Goal: Task Accomplishment & Management: Manage account settings

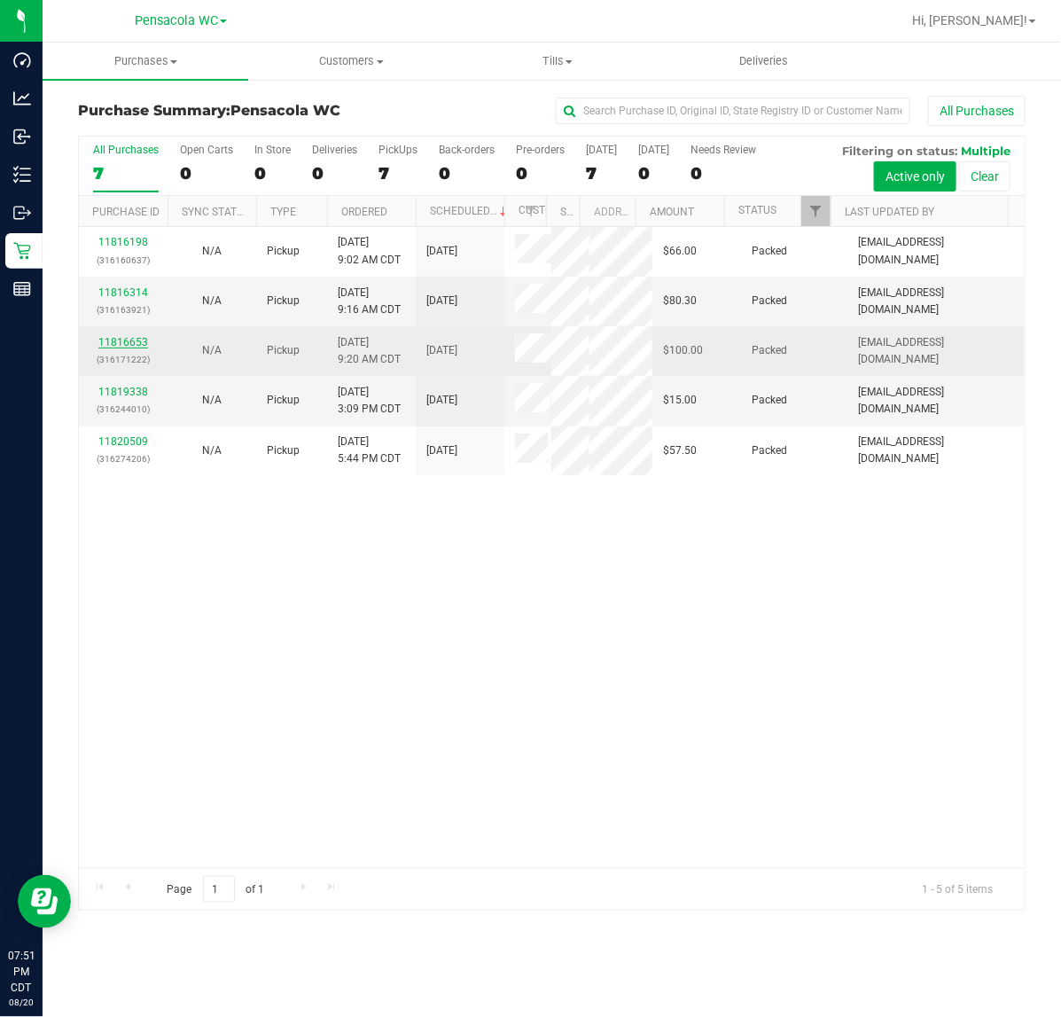
click at [129, 348] on link "11816653" at bounding box center [123, 342] width 50 height 12
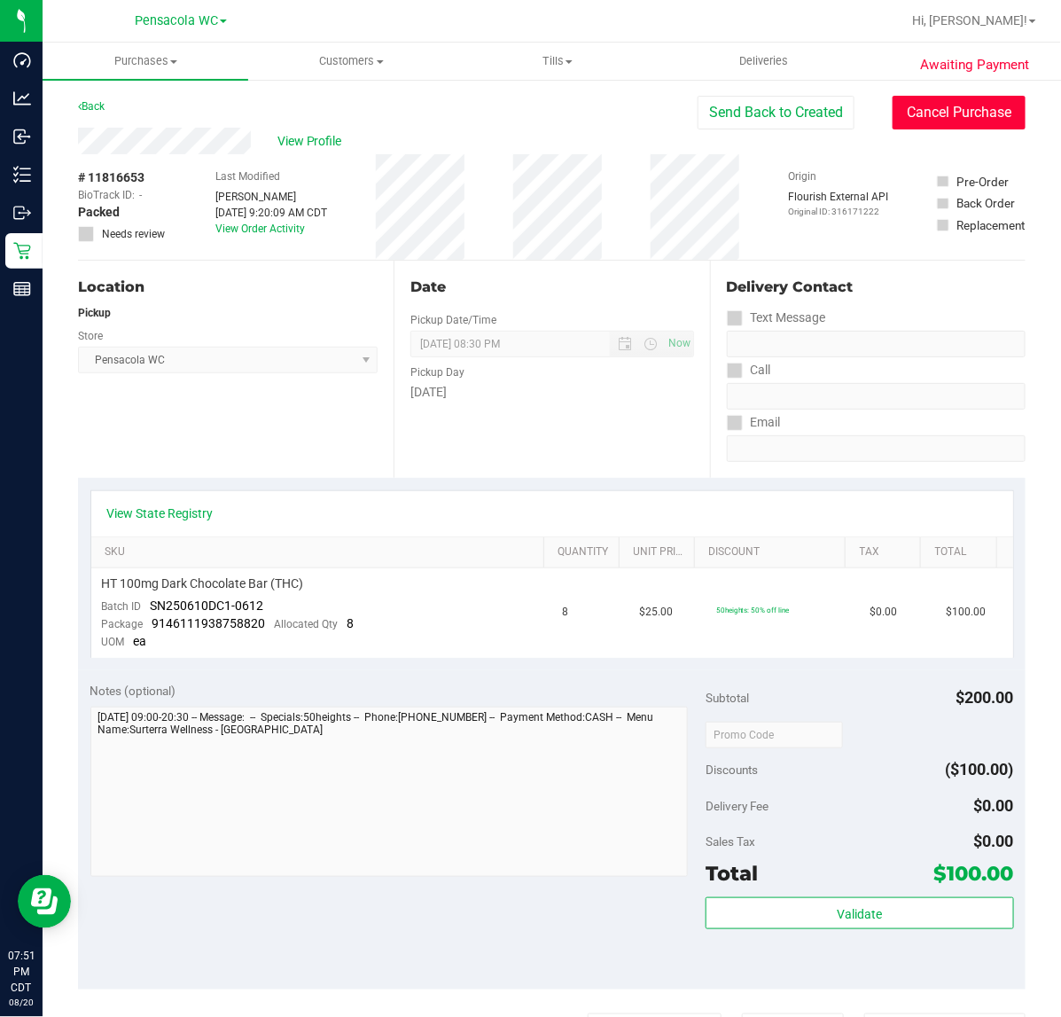
click at [967, 108] on button "Cancel Purchase" at bounding box center [959, 113] width 133 height 34
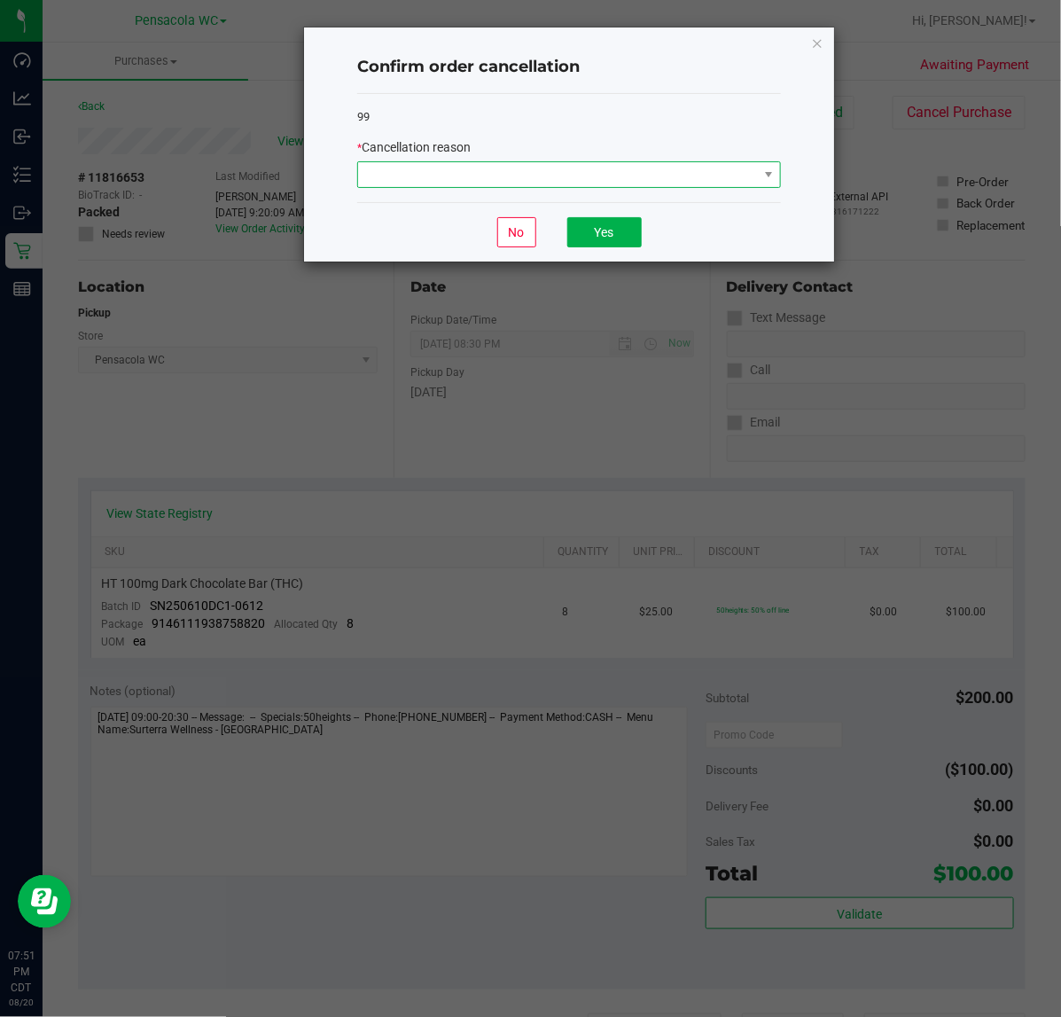
click at [665, 173] on span at bounding box center [558, 174] width 400 height 25
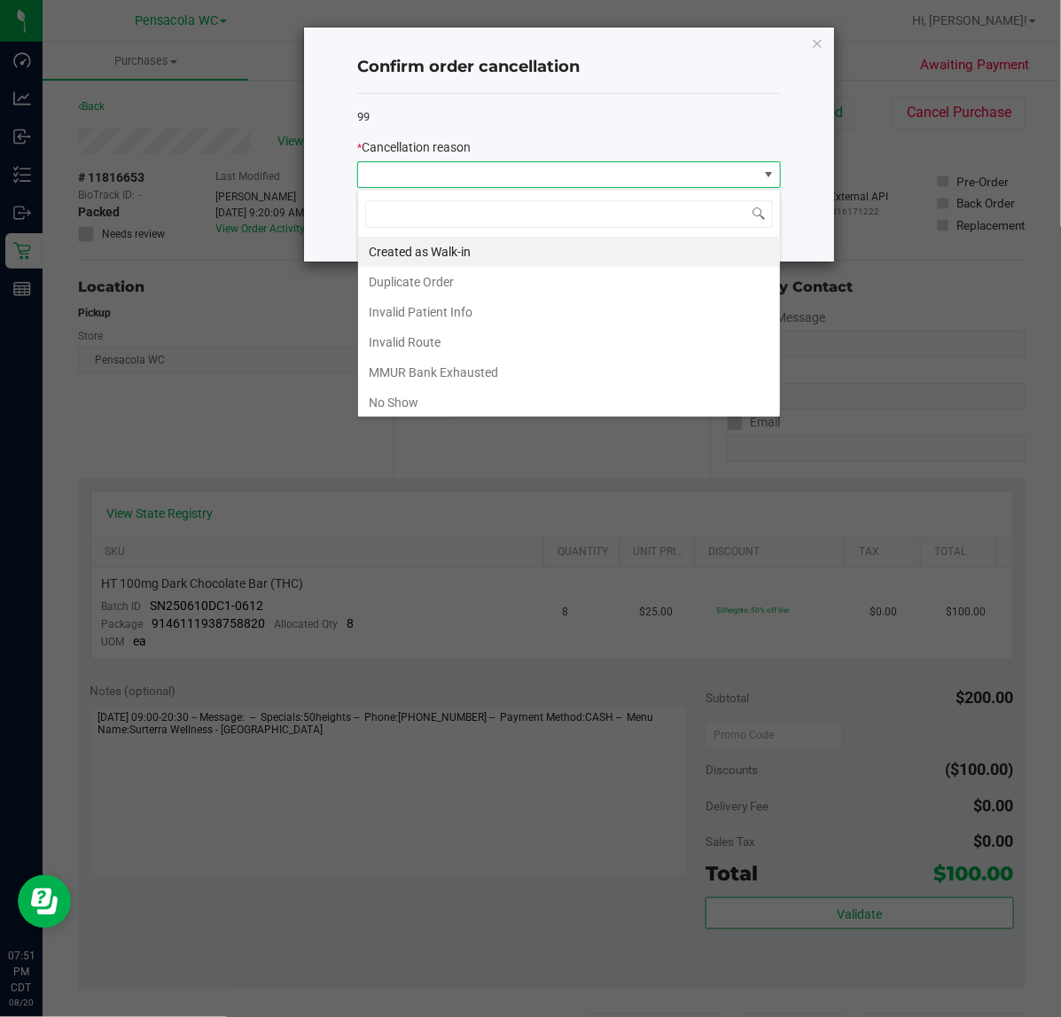
scroll to position [27, 423]
click at [461, 410] on li "No Show" at bounding box center [569, 402] width 422 height 30
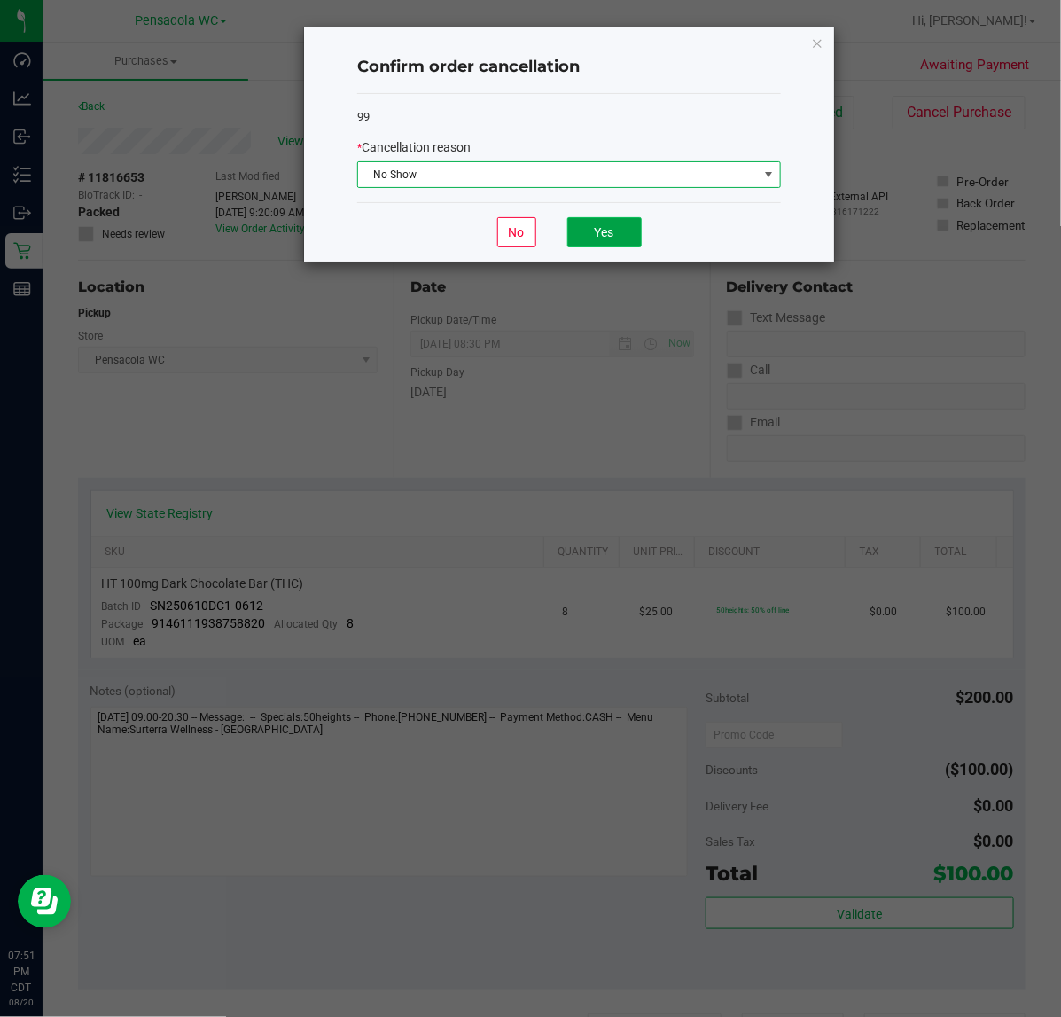
click at [625, 239] on button "Yes" at bounding box center [604, 232] width 74 height 30
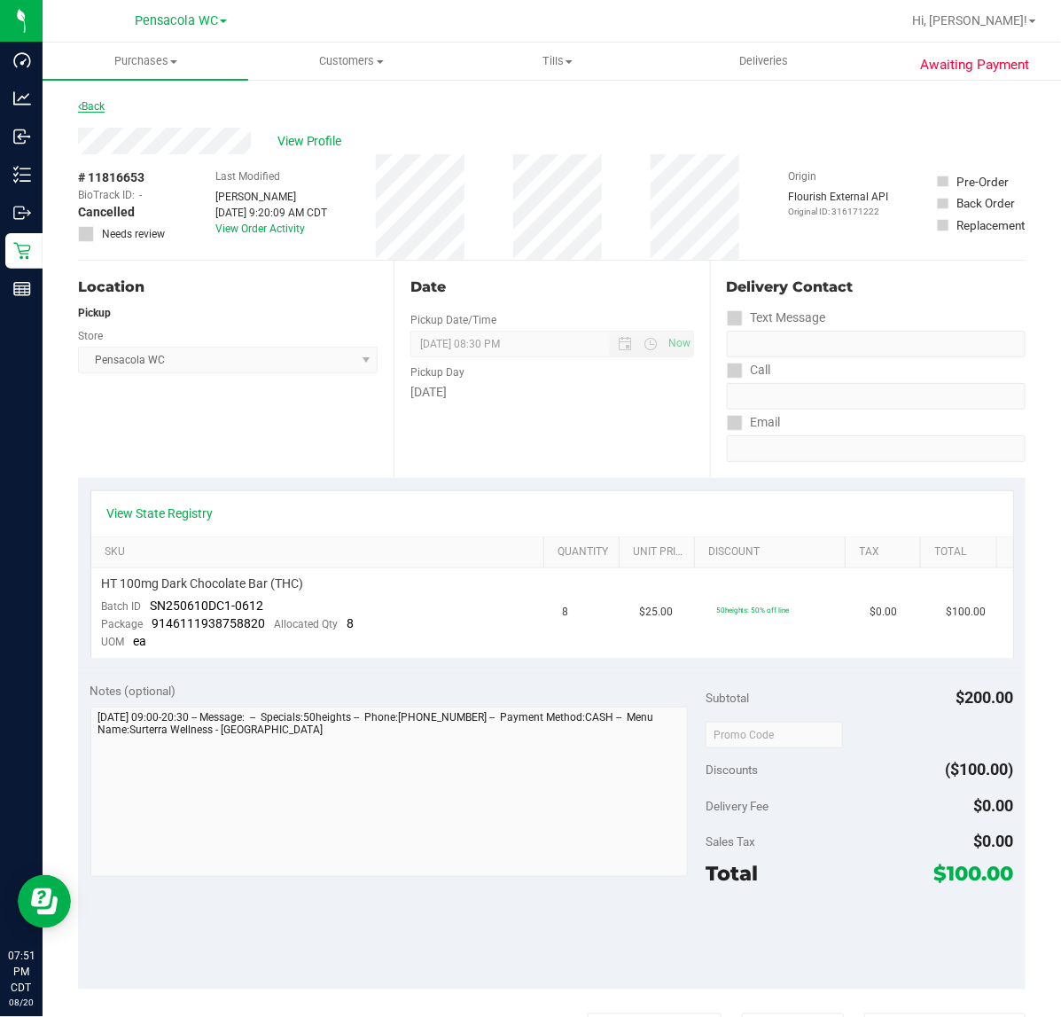
click at [90, 103] on link "Back" at bounding box center [91, 106] width 27 height 12
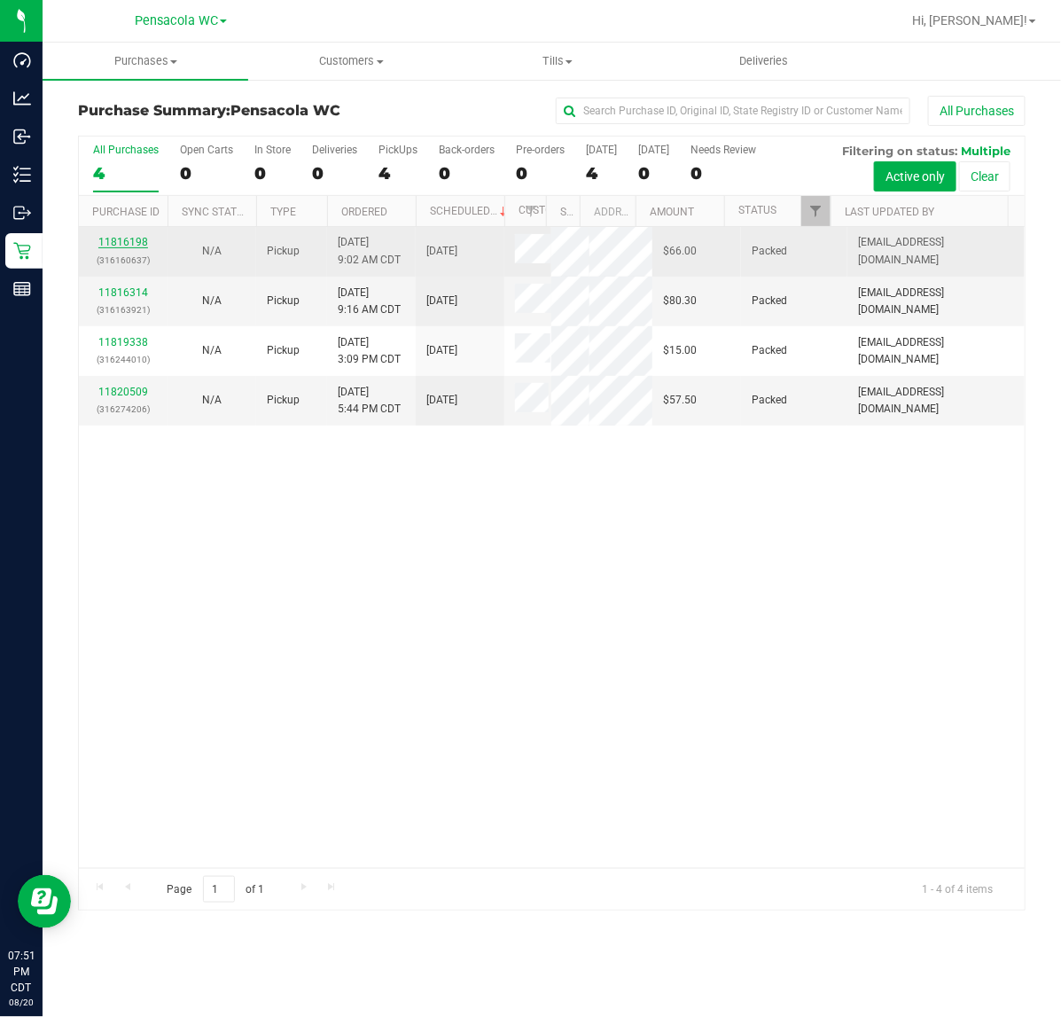
click at [129, 248] on link "11816198" at bounding box center [123, 242] width 50 height 12
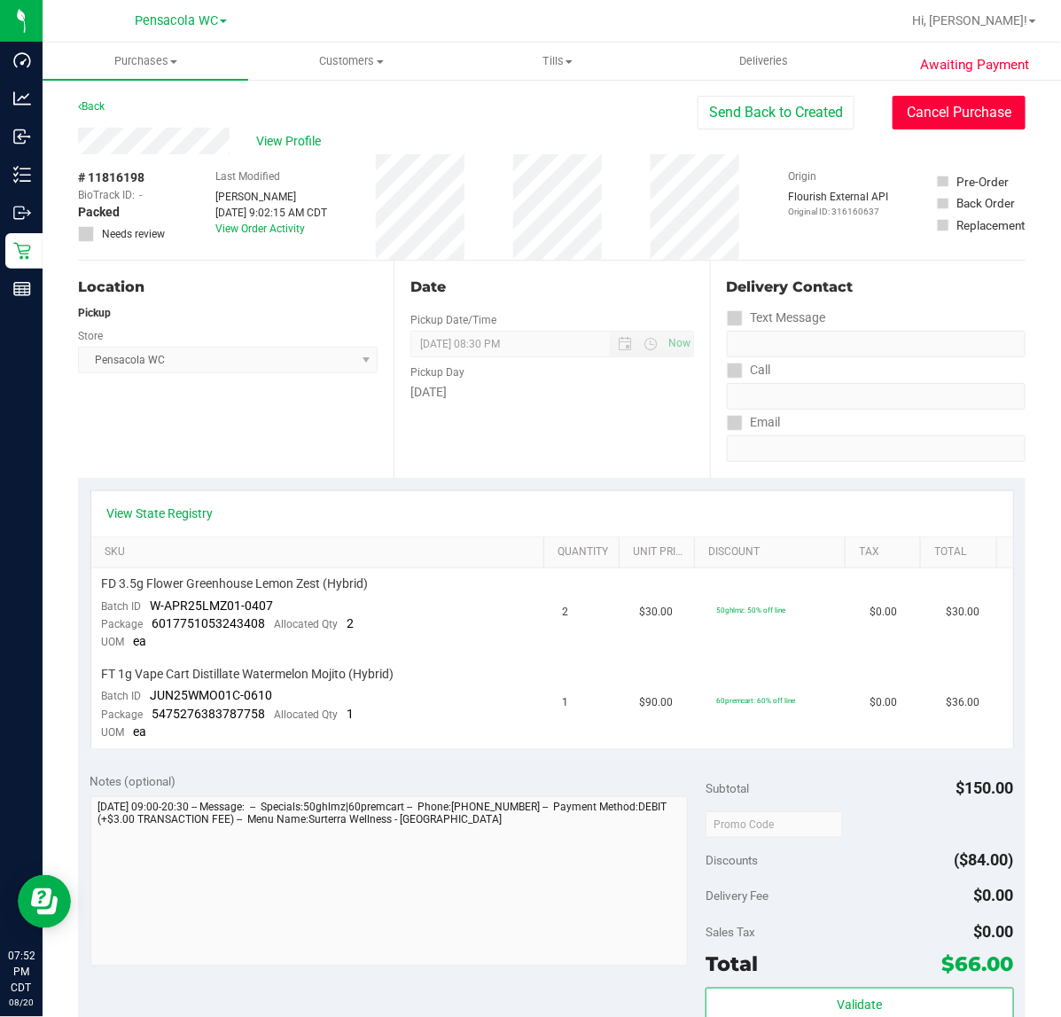
click at [964, 107] on button "Cancel Purchase" at bounding box center [959, 113] width 133 height 34
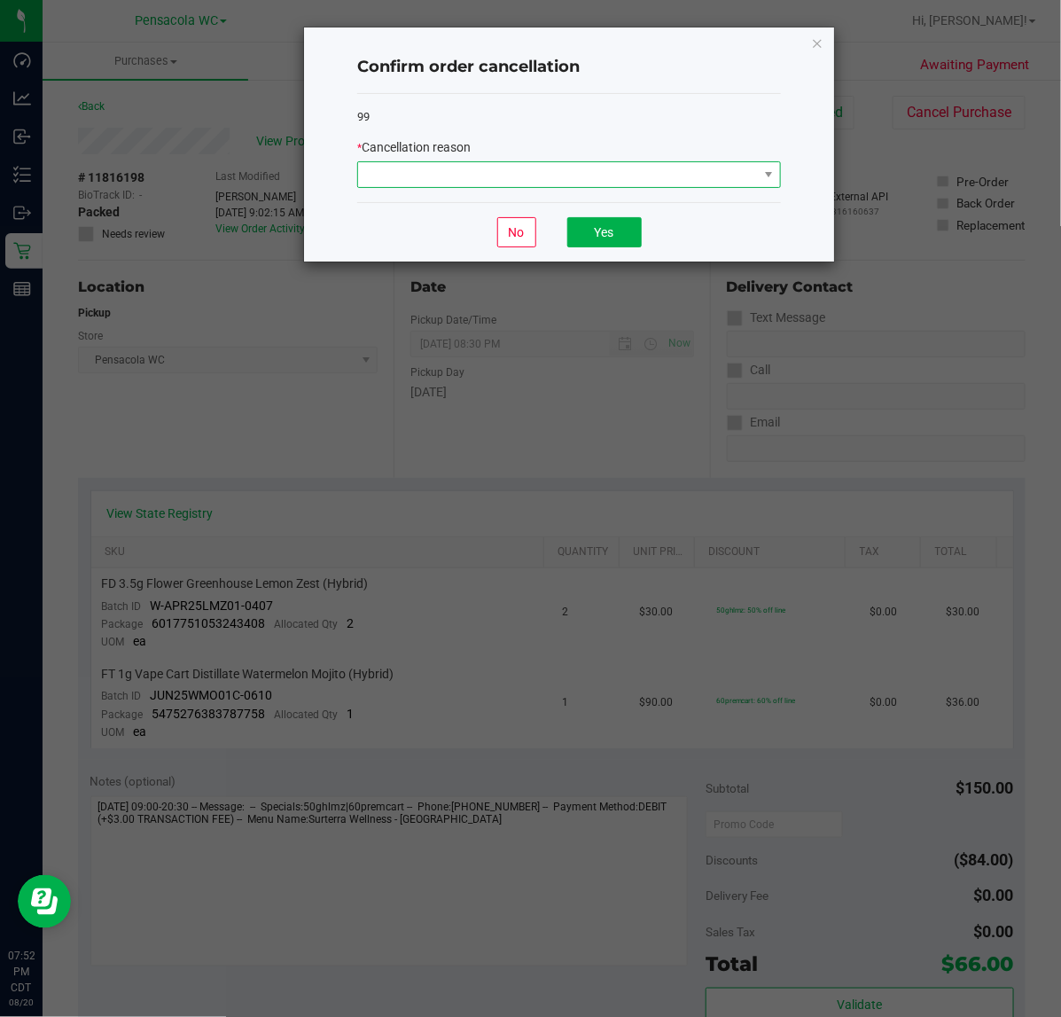
click at [619, 178] on span at bounding box center [558, 174] width 400 height 25
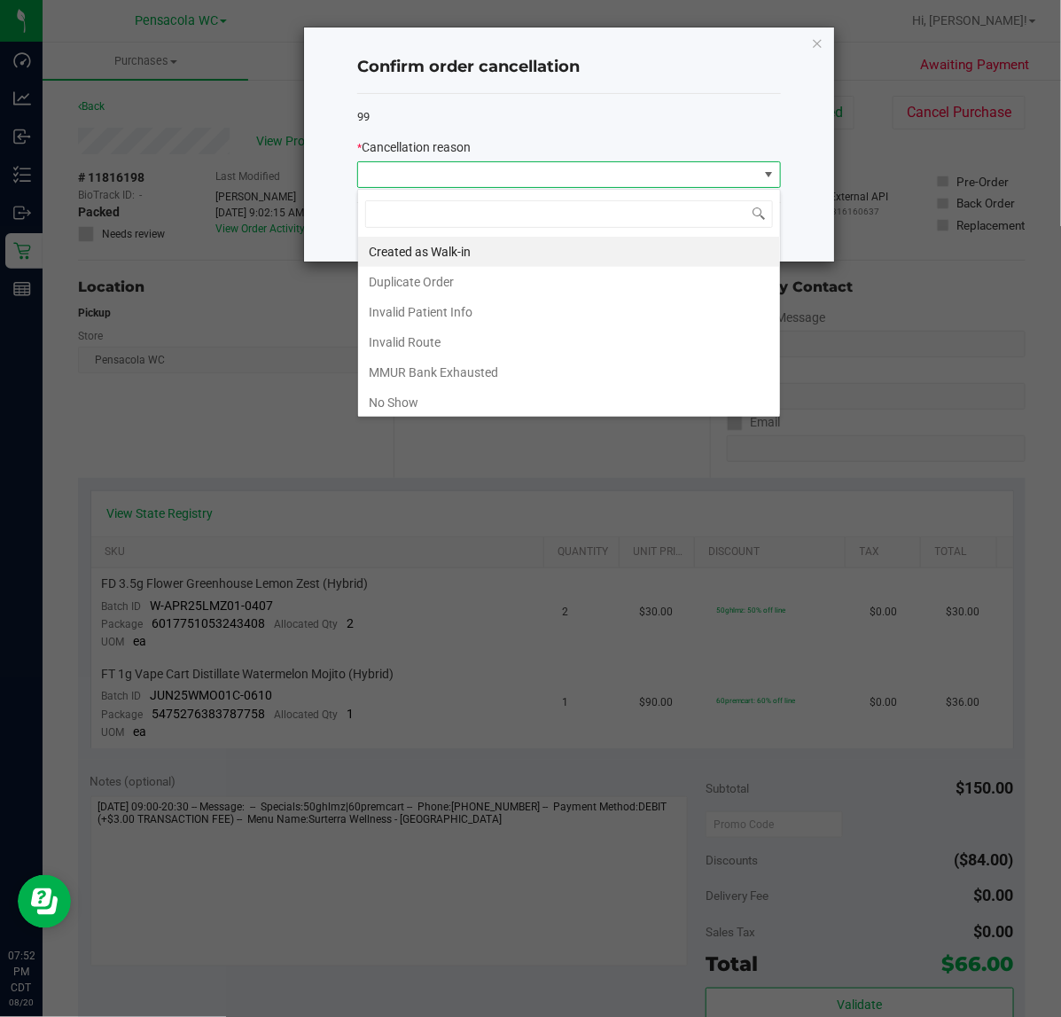
scroll to position [27, 423]
click at [431, 414] on div "Created as Walk-in Duplicate Order Invalid Patient Info Invalid Route MMUR Bank…" at bounding box center [569, 303] width 424 height 229
click at [818, 42] on icon "Close" at bounding box center [817, 42] width 12 height 21
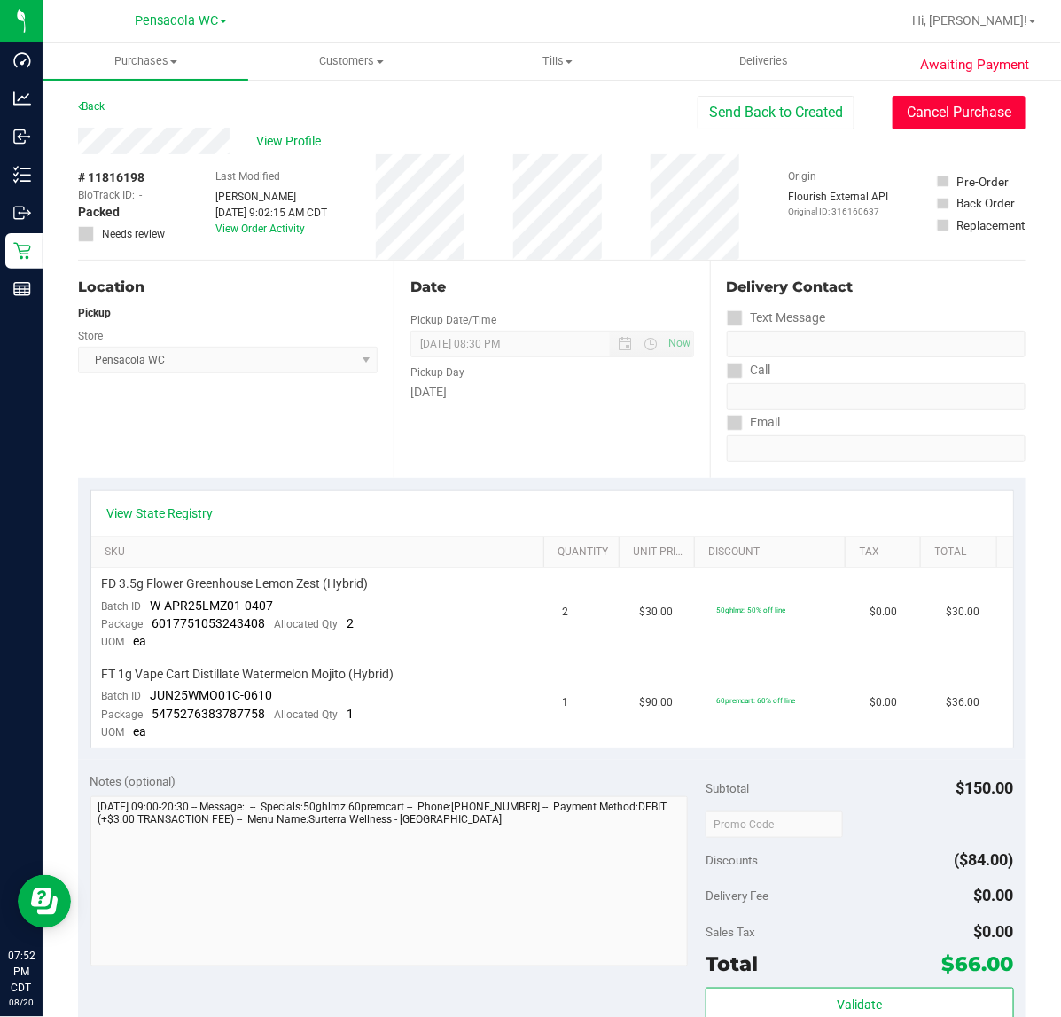
click at [980, 111] on button "Cancel Purchase" at bounding box center [959, 113] width 133 height 34
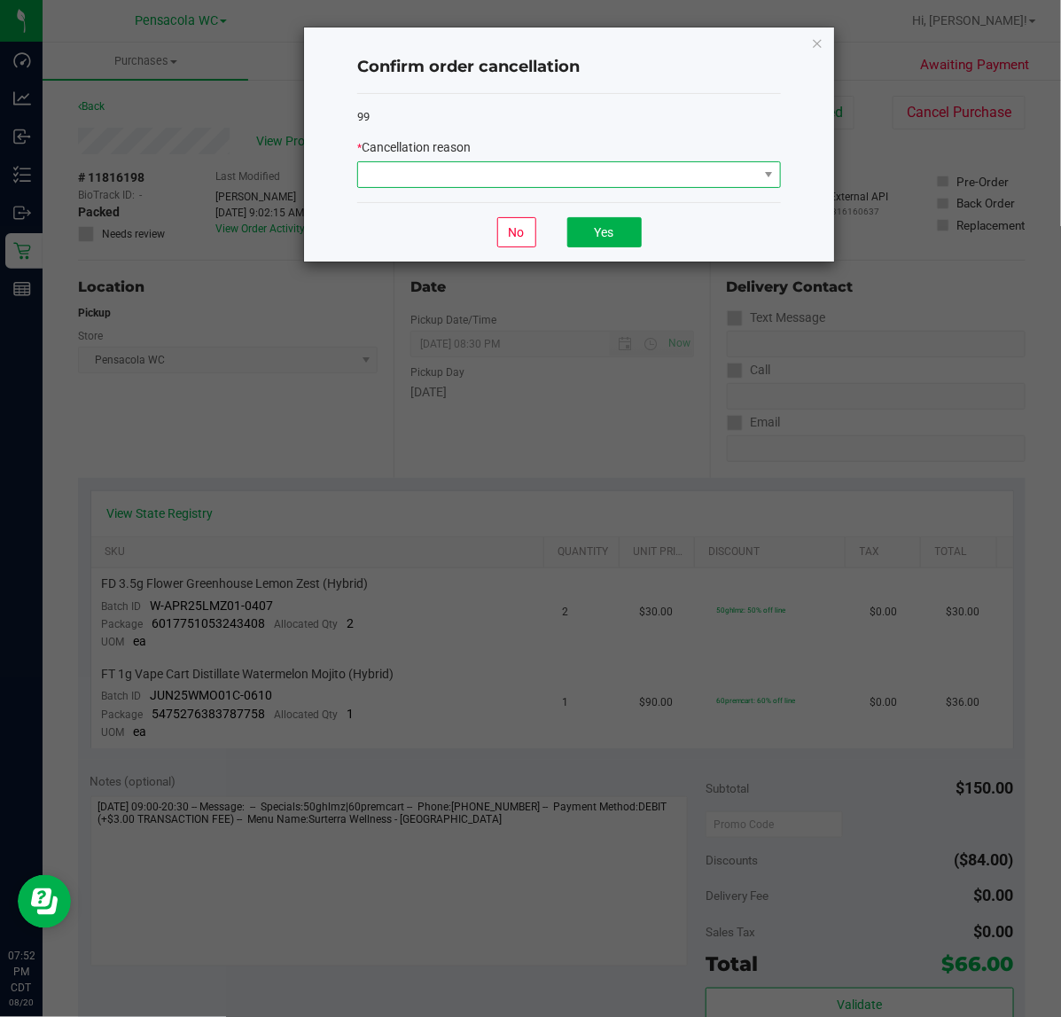
click at [640, 179] on span at bounding box center [558, 174] width 400 height 25
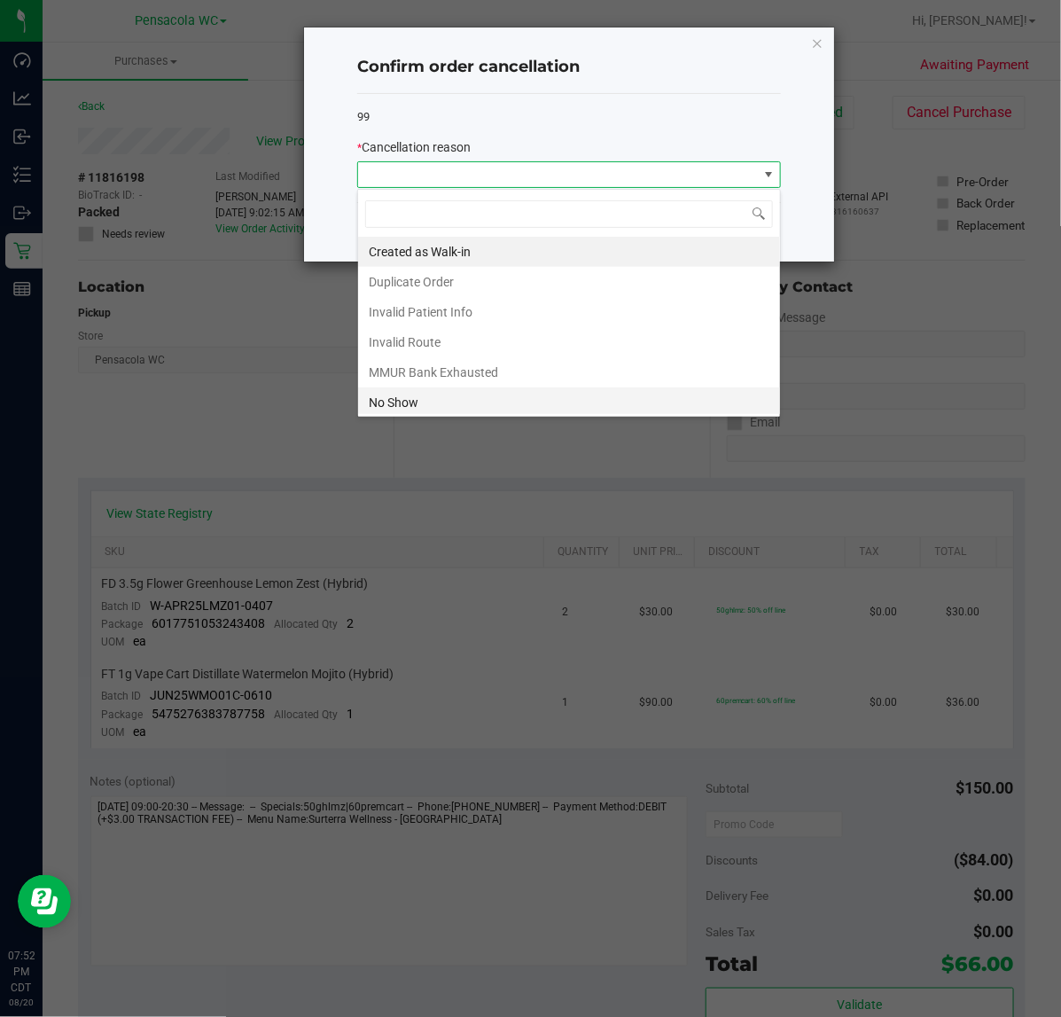
click at [454, 404] on li "No Show" at bounding box center [569, 402] width 422 height 30
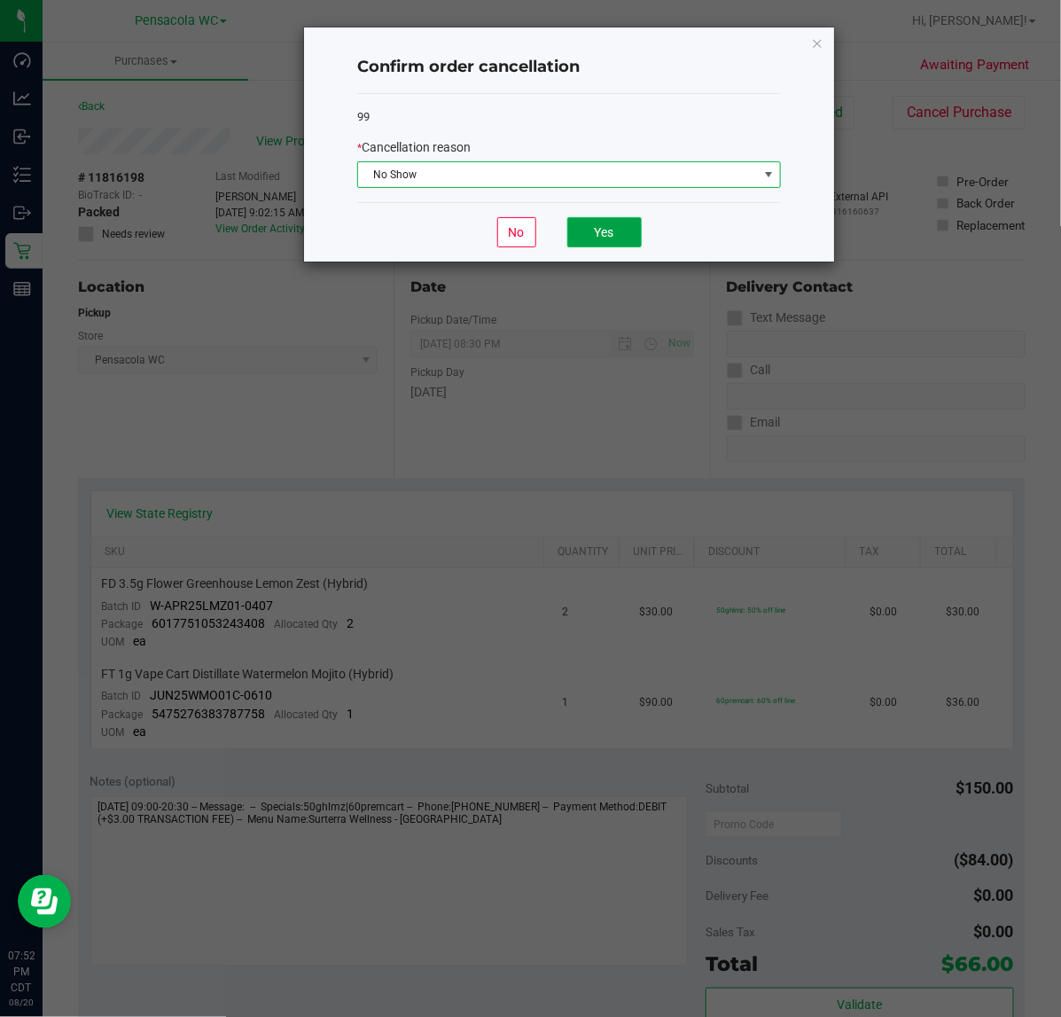
click at [614, 218] on button "Yes" at bounding box center [604, 232] width 74 height 30
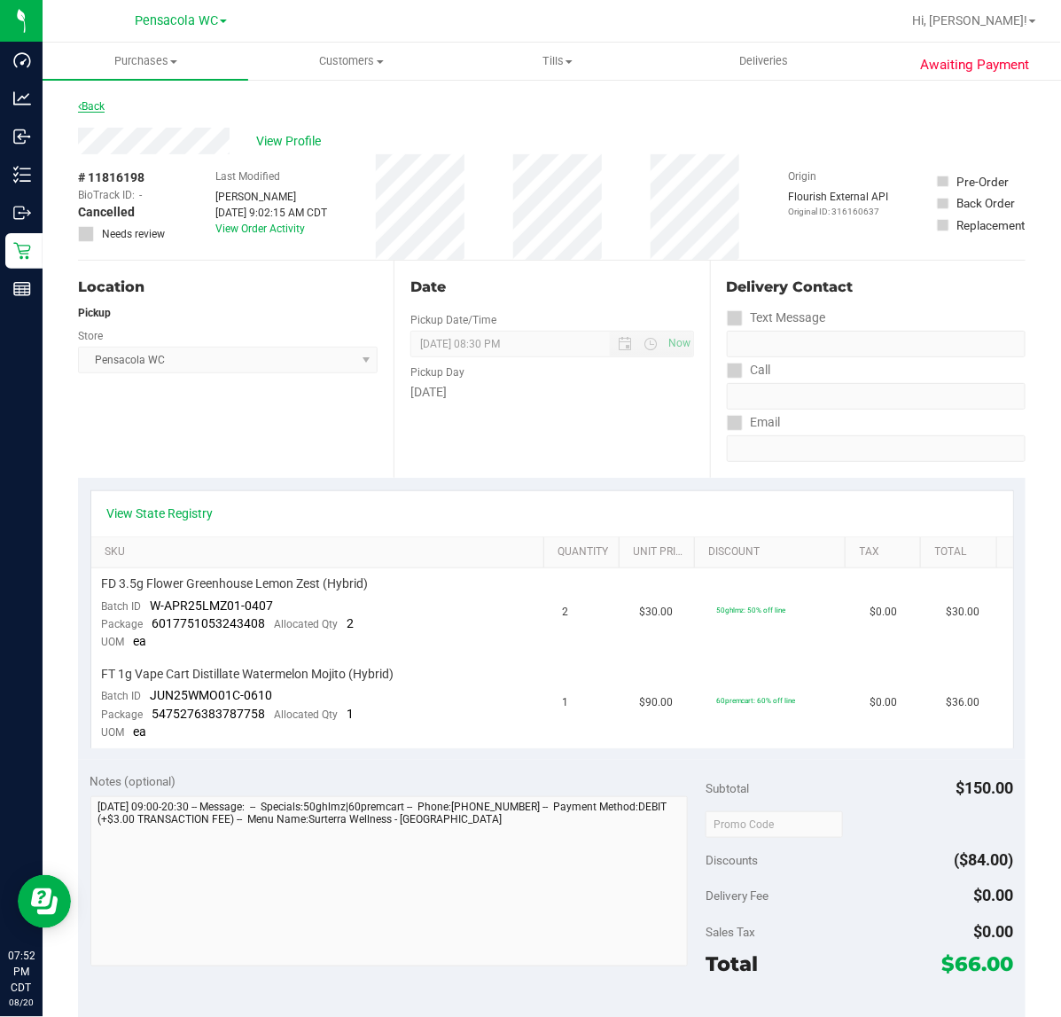
click at [100, 106] on link "Back" at bounding box center [91, 106] width 27 height 12
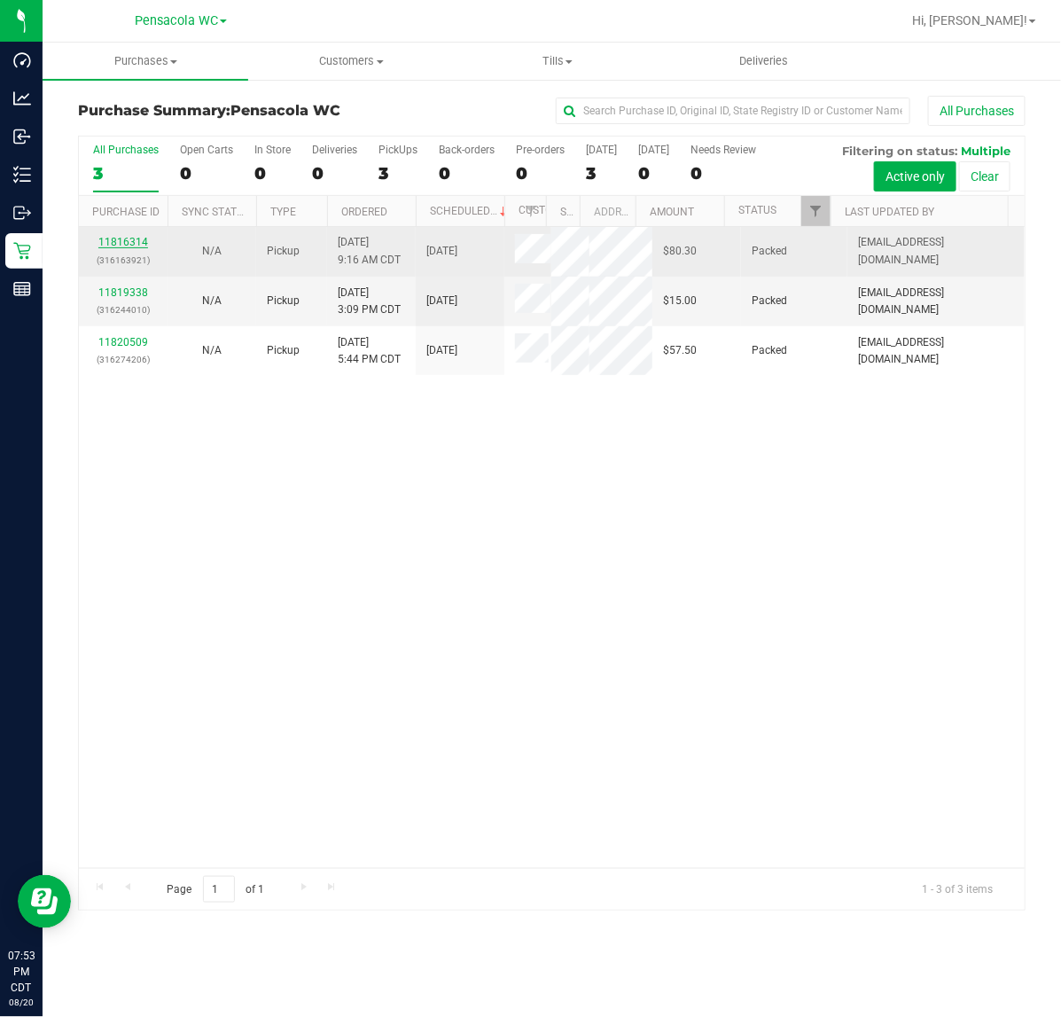
click at [122, 248] on link "11816314" at bounding box center [123, 242] width 50 height 12
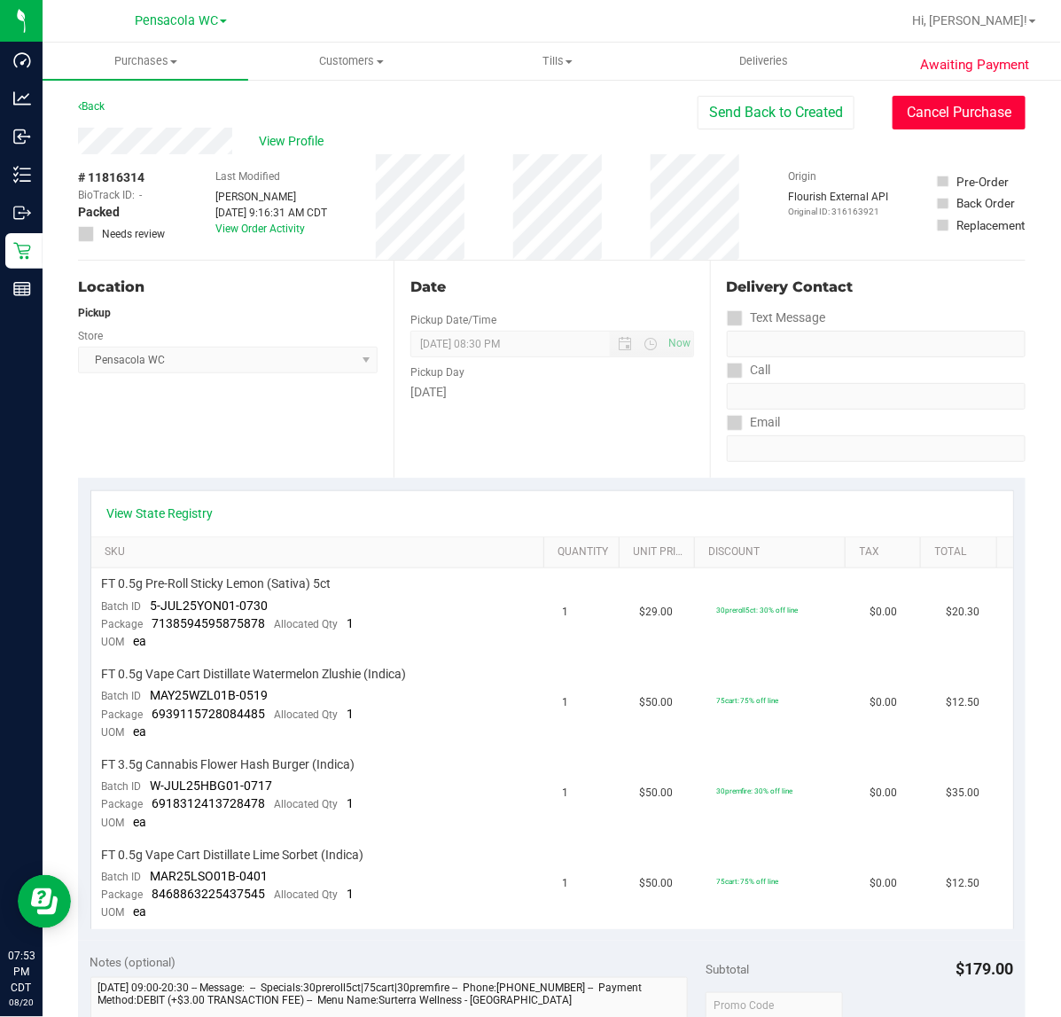
click at [955, 115] on button "Cancel Purchase" at bounding box center [959, 113] width 133 height 34
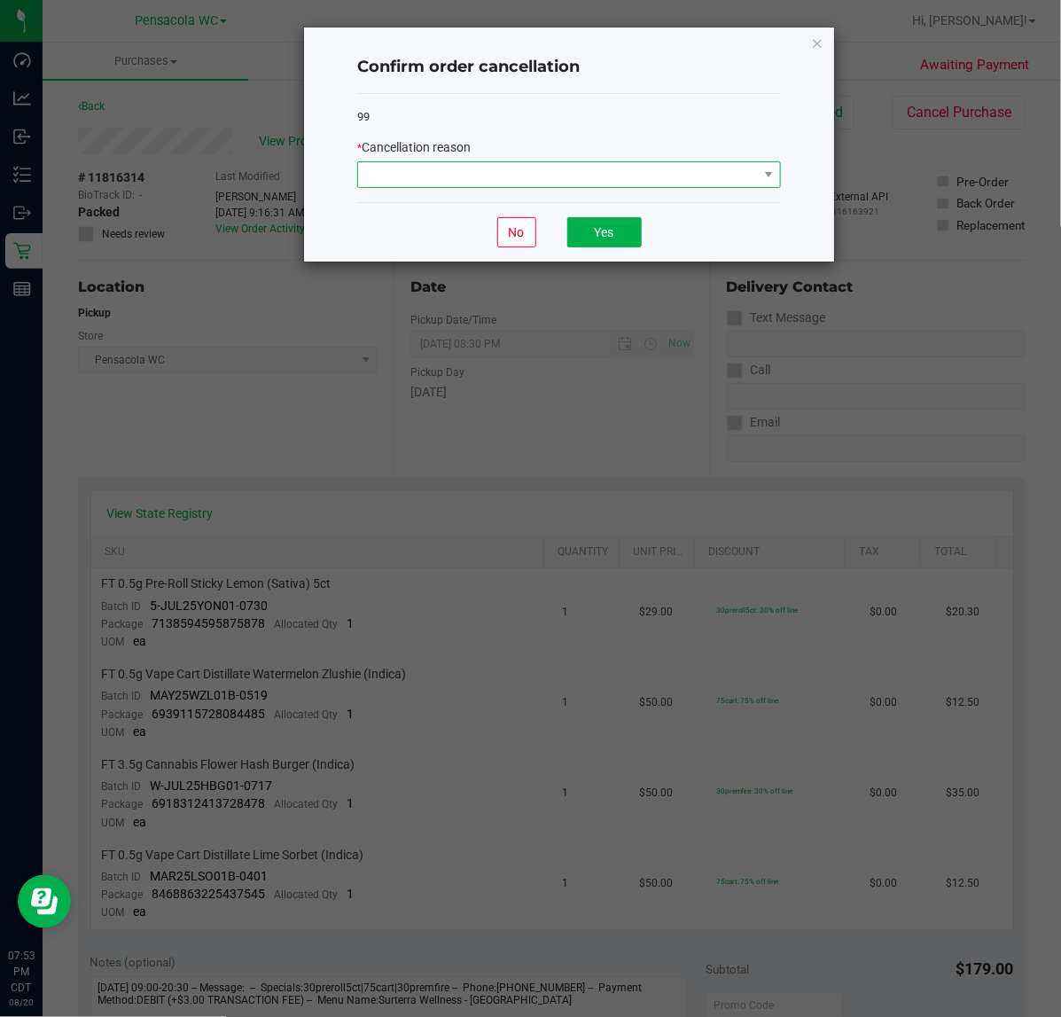
click at [564, 179] on span at bounding box center [558, 174] width 400 height 25
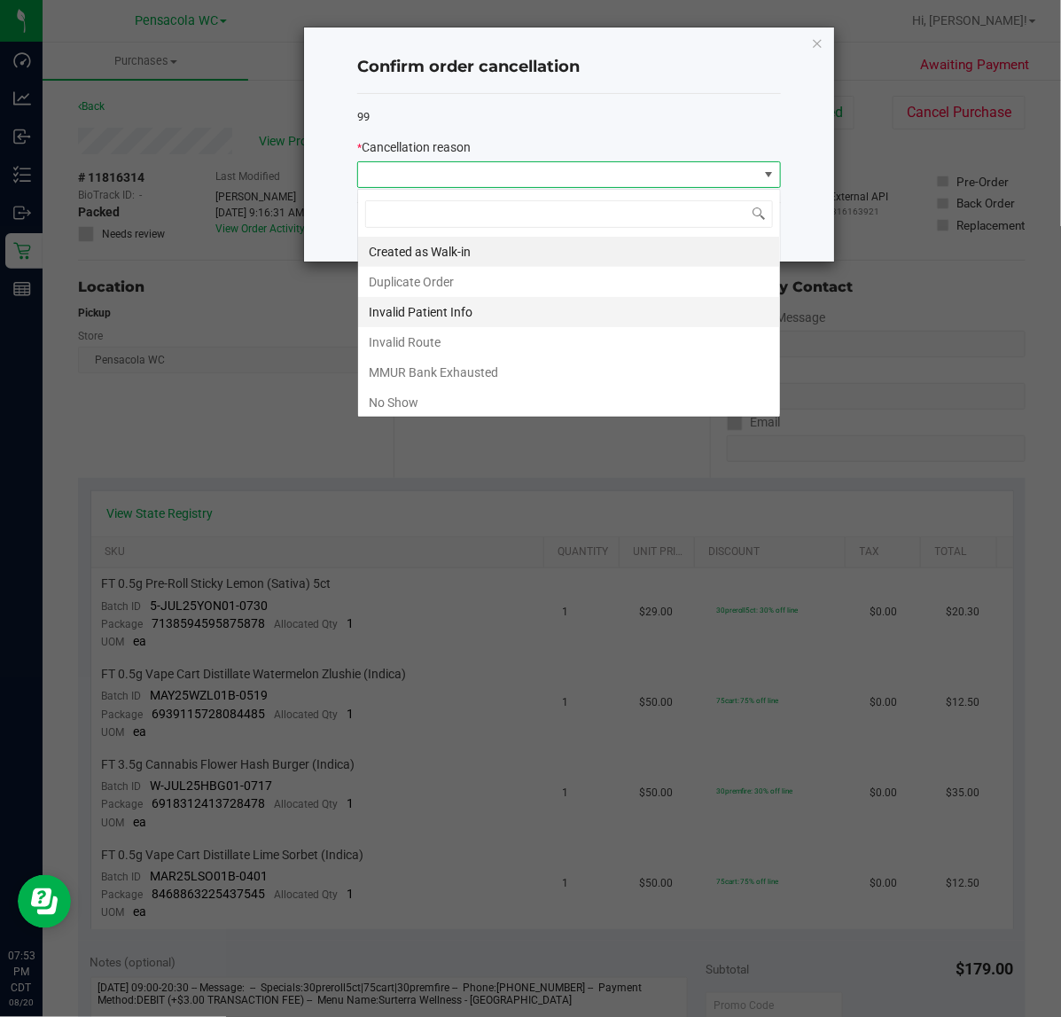
scroll to position [27, 423]
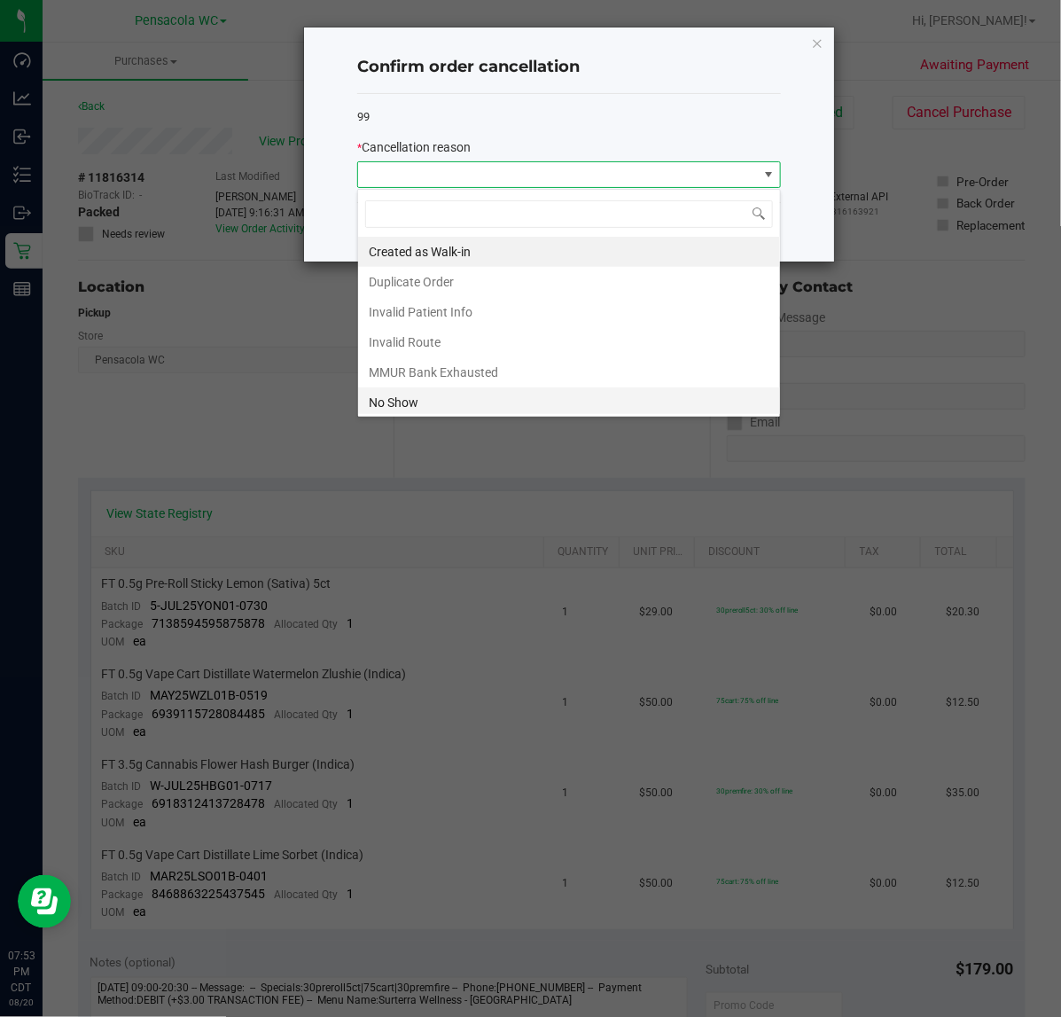
click at [402, 412] on li "No Show" at bounding box center [569, 402] width 422 height 30
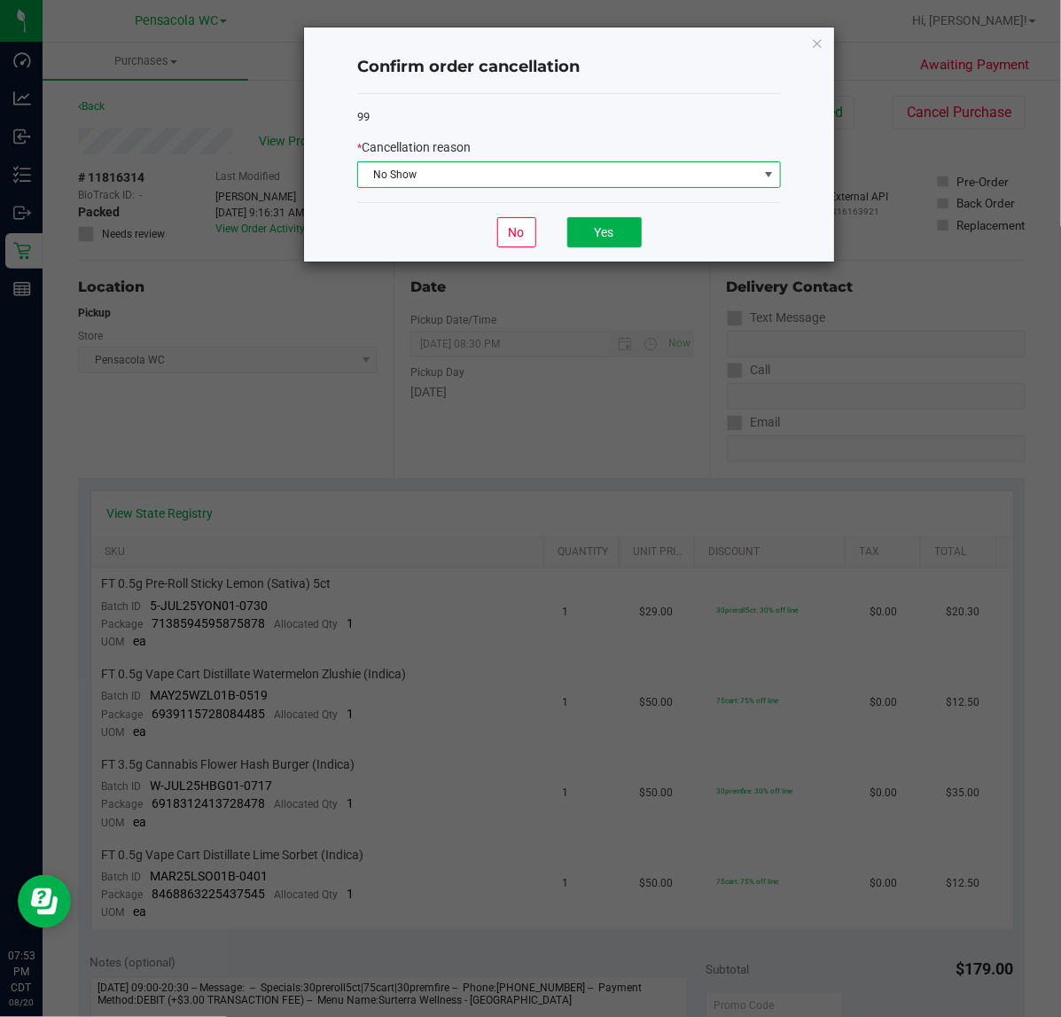
click at [654, 206] on div "No Yes" at bounding box center [569, 231] width 424 height 59
click at [598, 240] on button "Yes" at bounding box center [604, 232] width 74 height 30
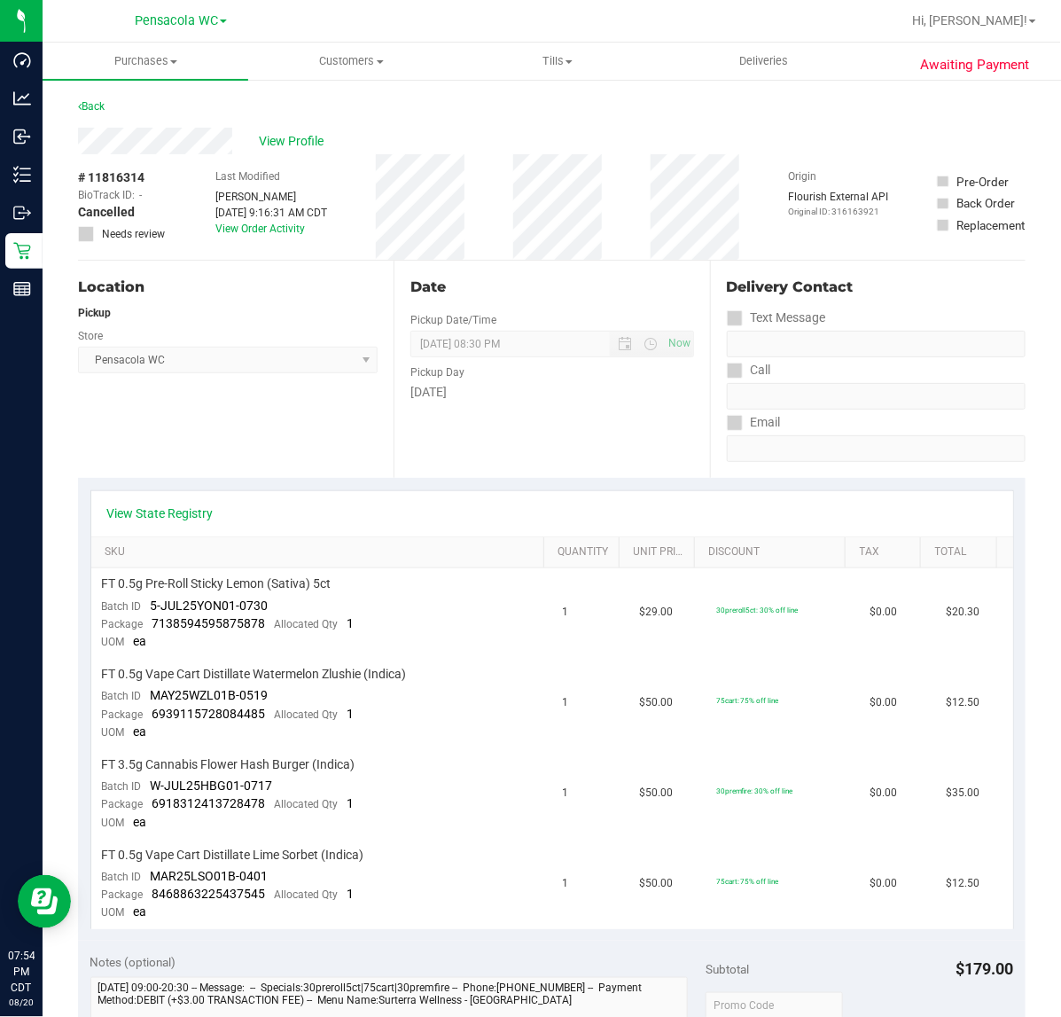
click at [98, 98] on div "Back" at bounding box center [91, 106] width 27 height 21
click at [89, 111] on link "Back" at bounding box center [91, 106] width 27 height 12
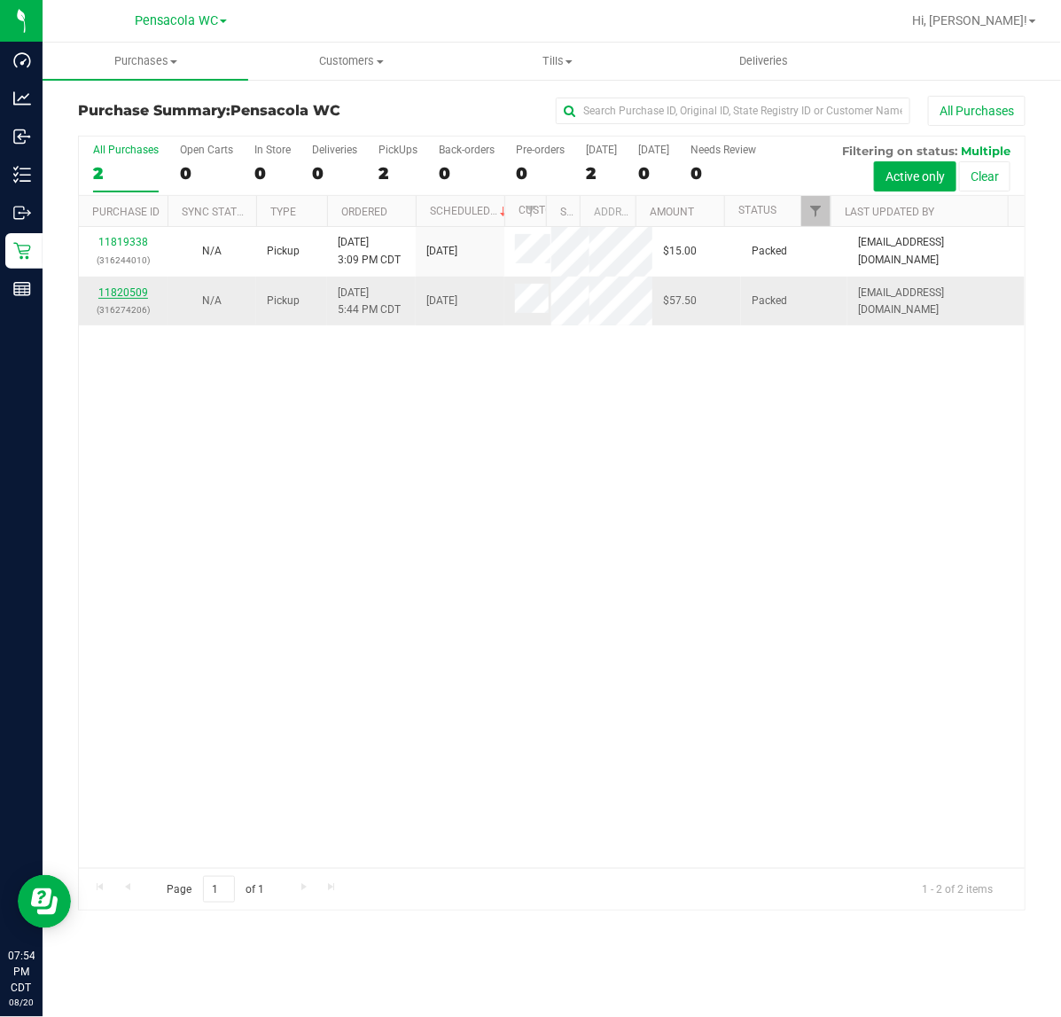
click at [131, 299] on link "11820509" at bounding box center [123, 292] width 50 height 12
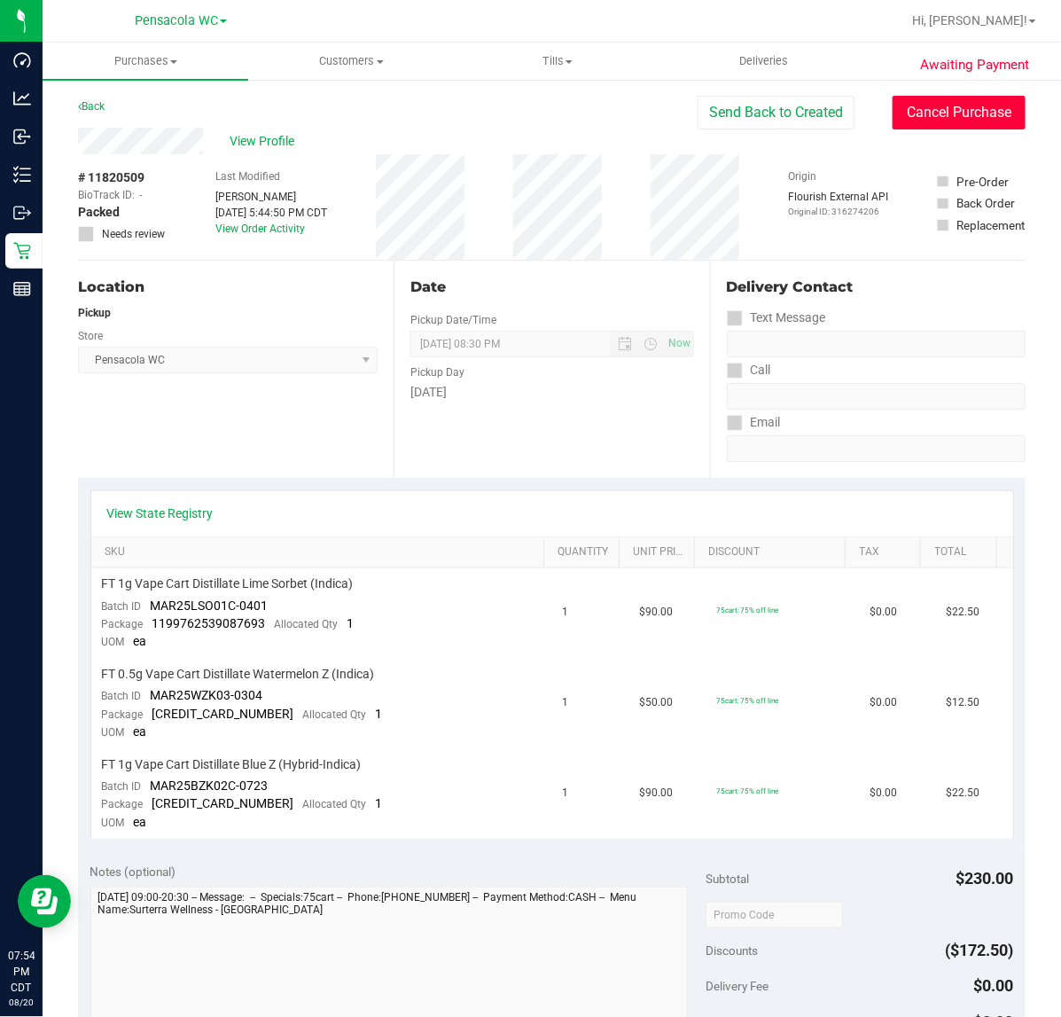
click at [920, 105] on button "Cancel Purchase" at bounding box center [959, 113] width 133 height 34
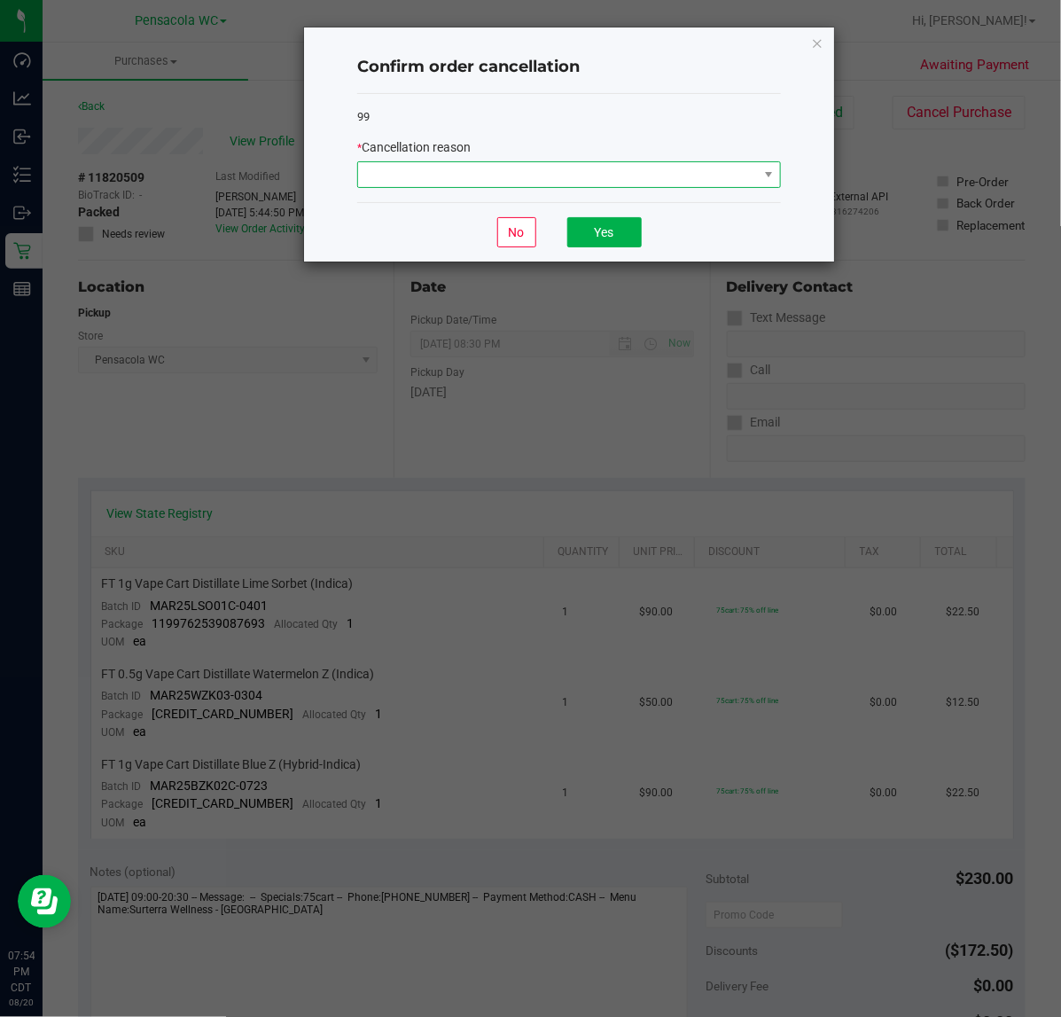
click at [471, 167] on span at bounding box center [558, 174] width 400 height 25
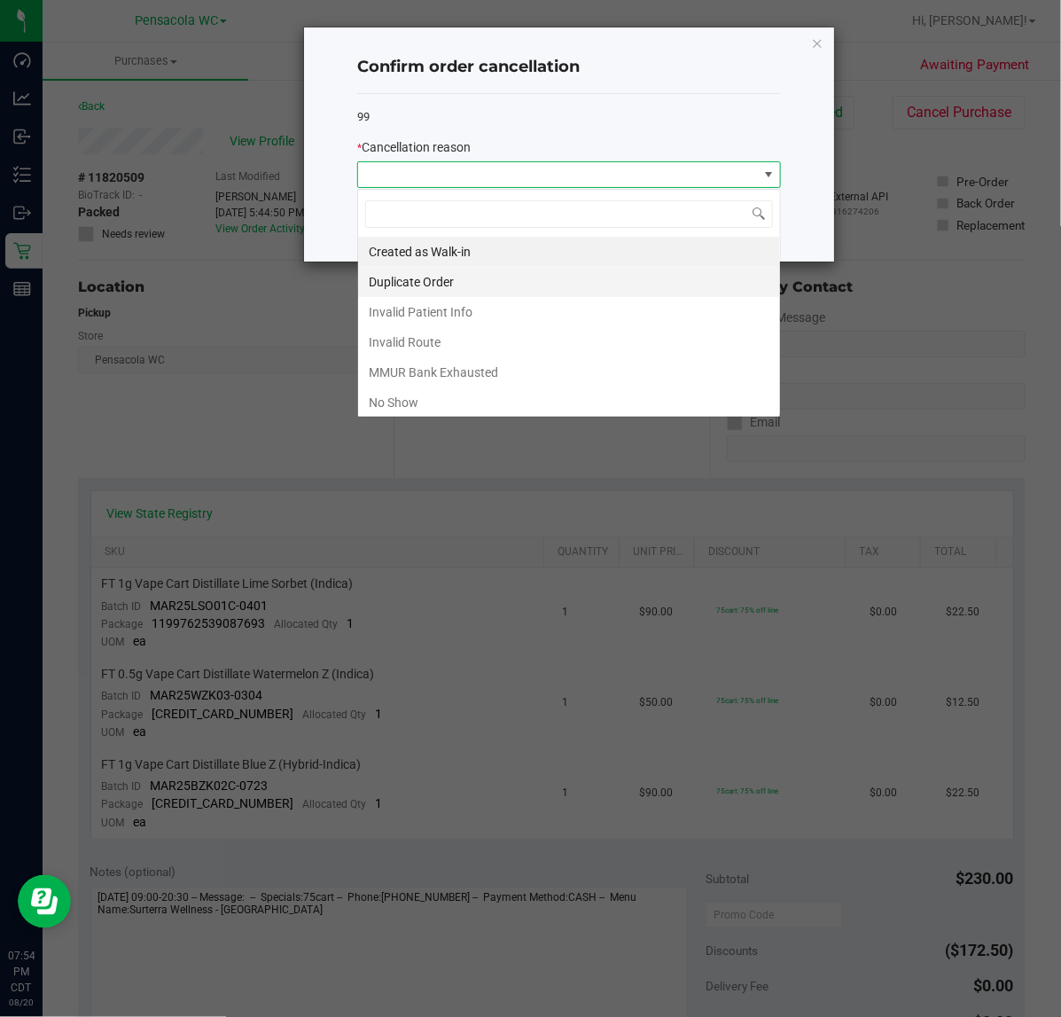
scroll to position [27, 423]
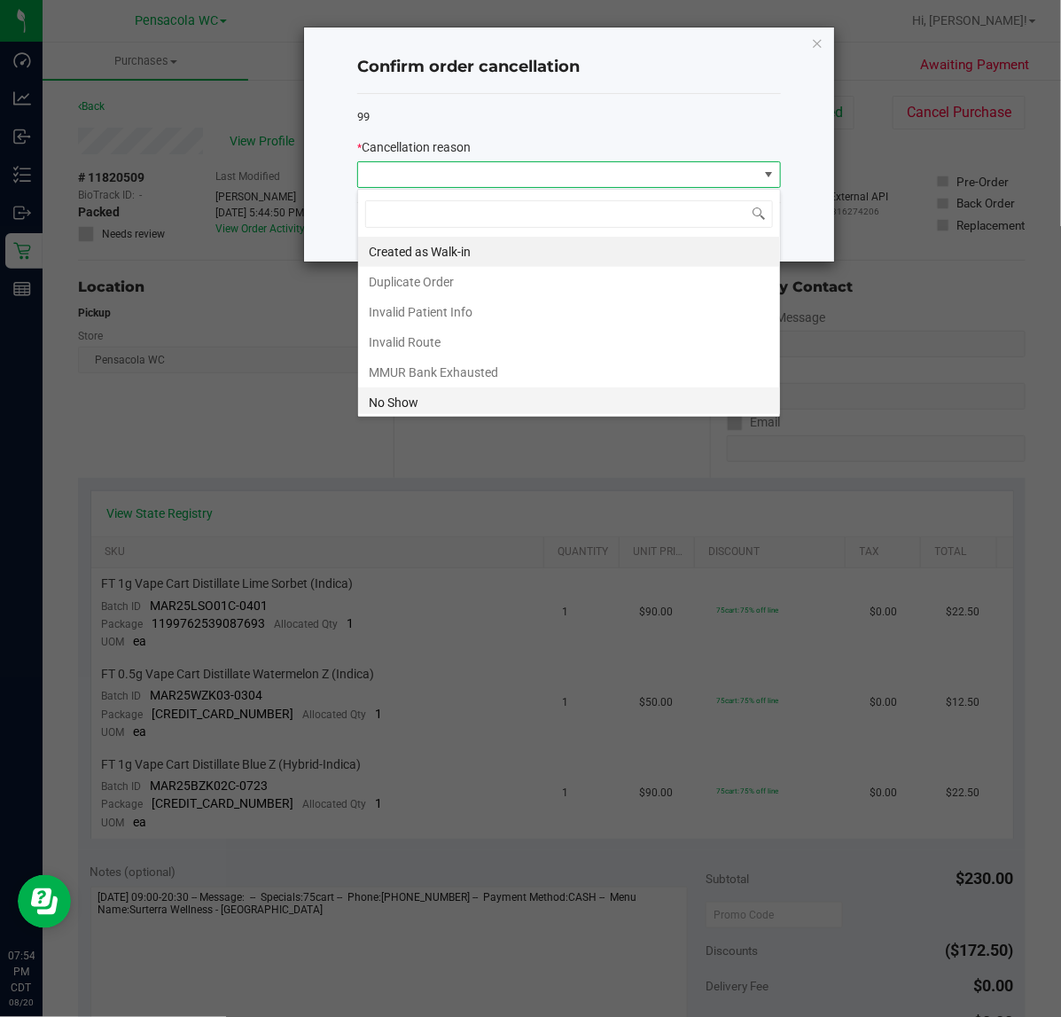
click at [390, 397] on li "No Show" at bounding box center [569, 402] width 422 height 30
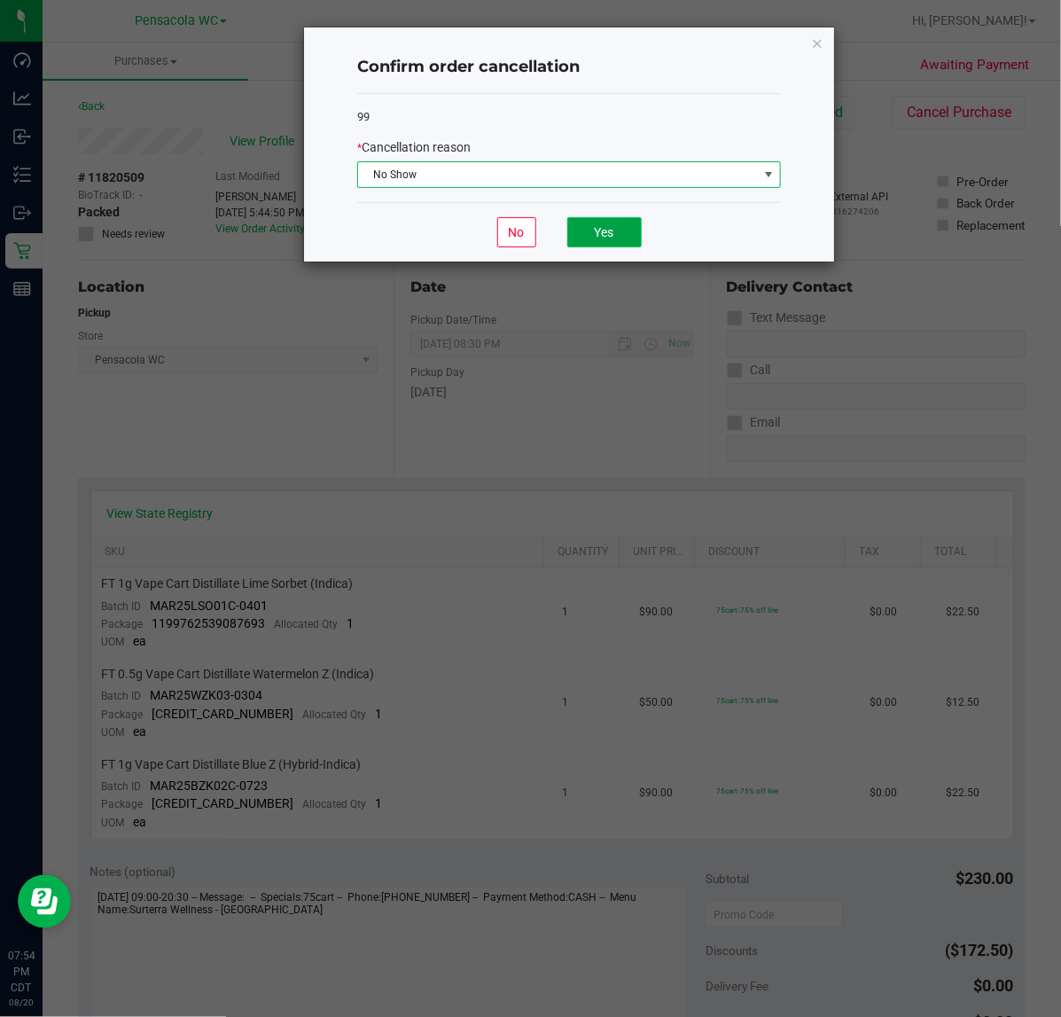
click at [583, 238] on button "Yes" at bounding box center [604, 232] width 74 height 30
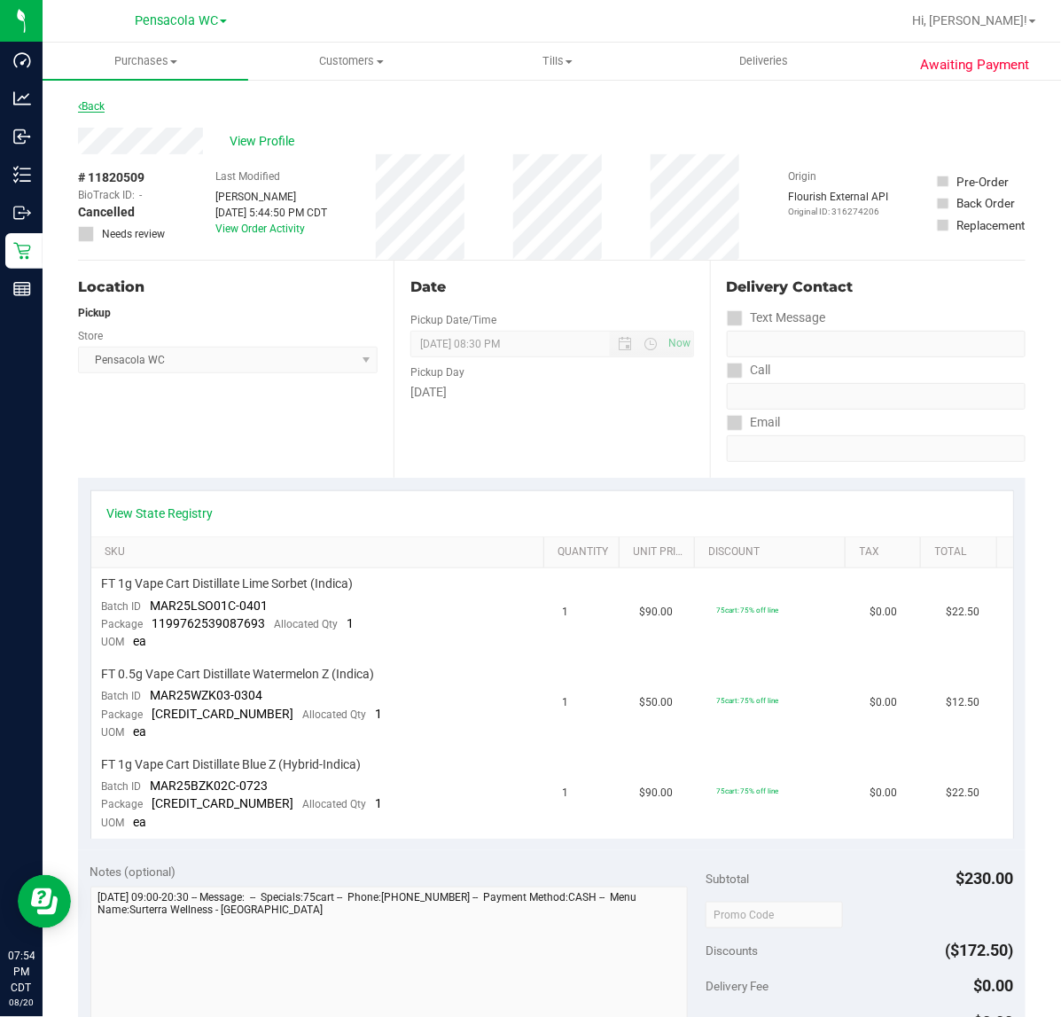
click at [103, 100] on link "Back" at bounding box center [91, 106] width 27 height 12
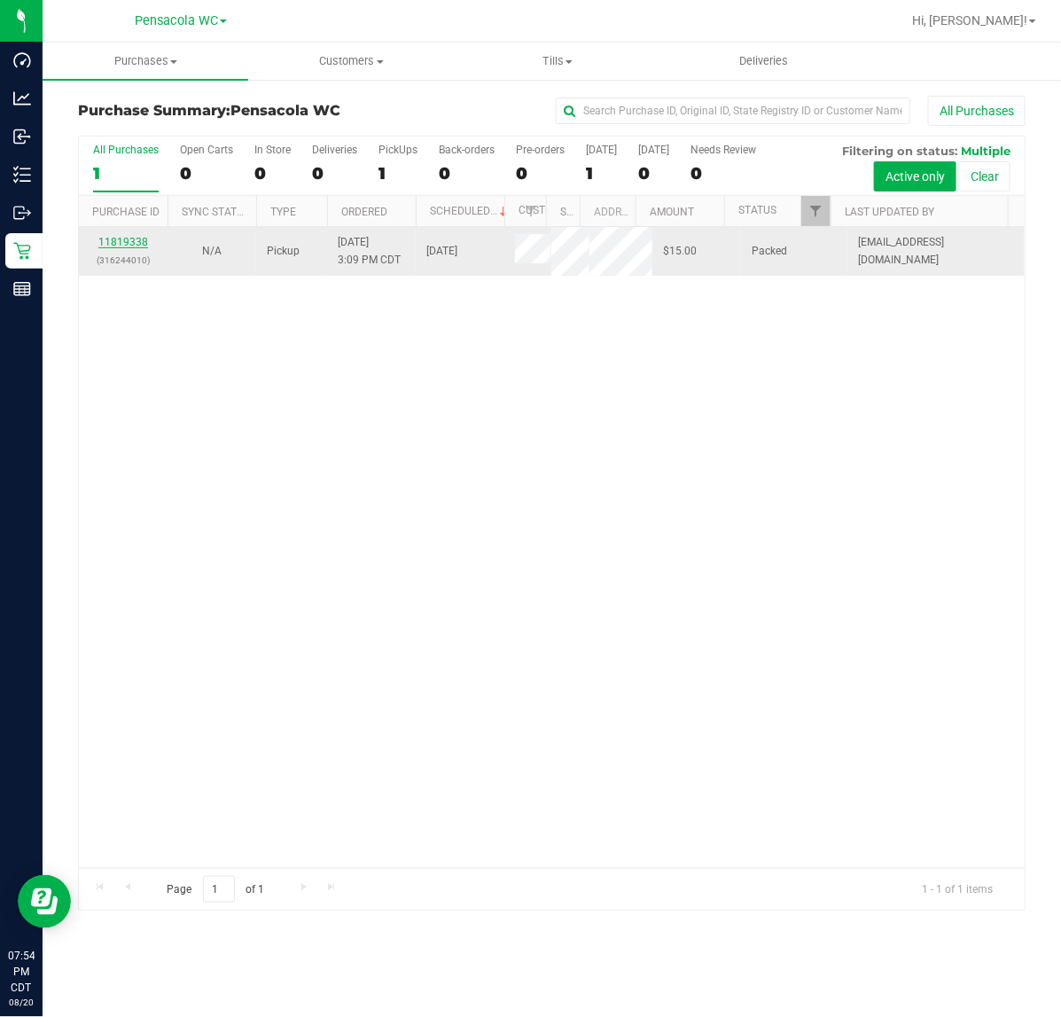
click at [129, 248] on link "11819338" at bounding box center [123, 242] width 50 height 12
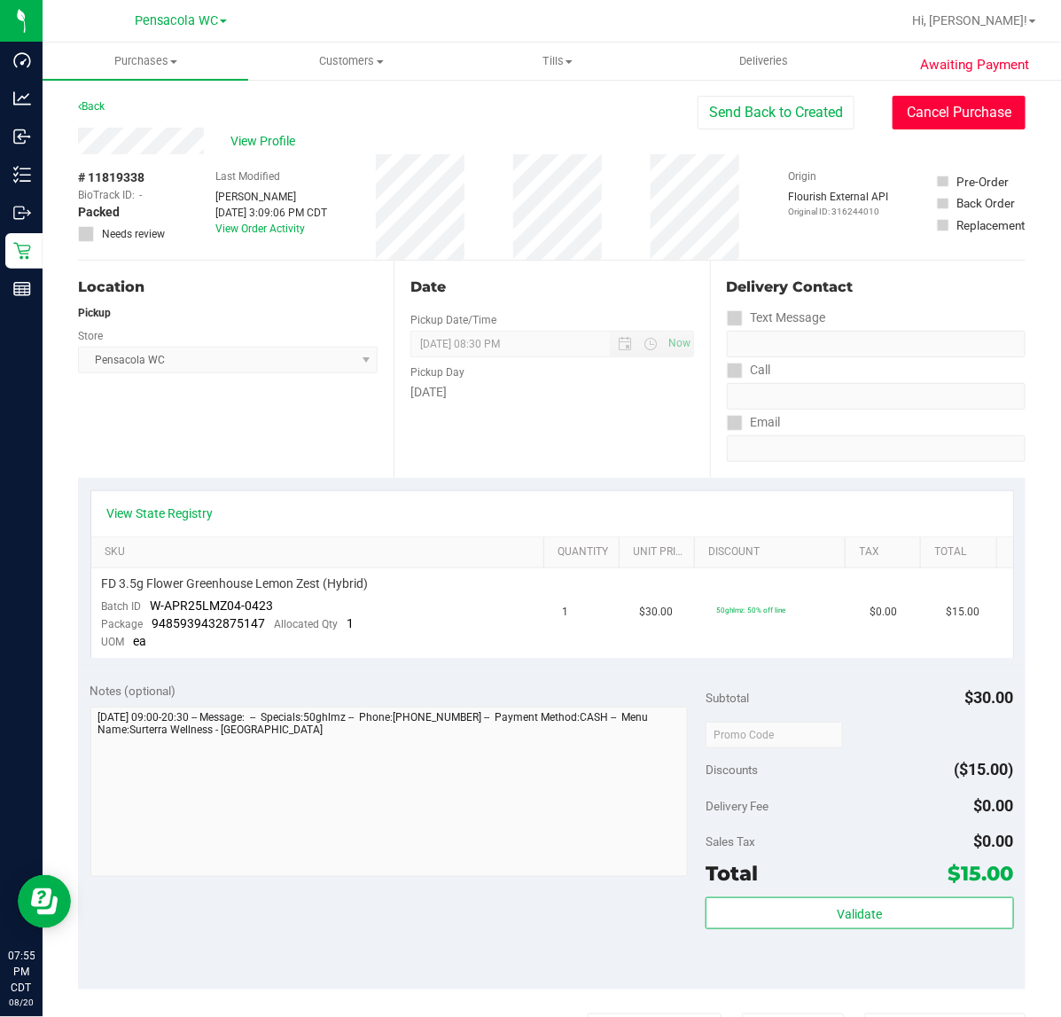
click at [950, 112] on button "Cancel Purchase" at bounding box center [959, 113] width 133 height 34
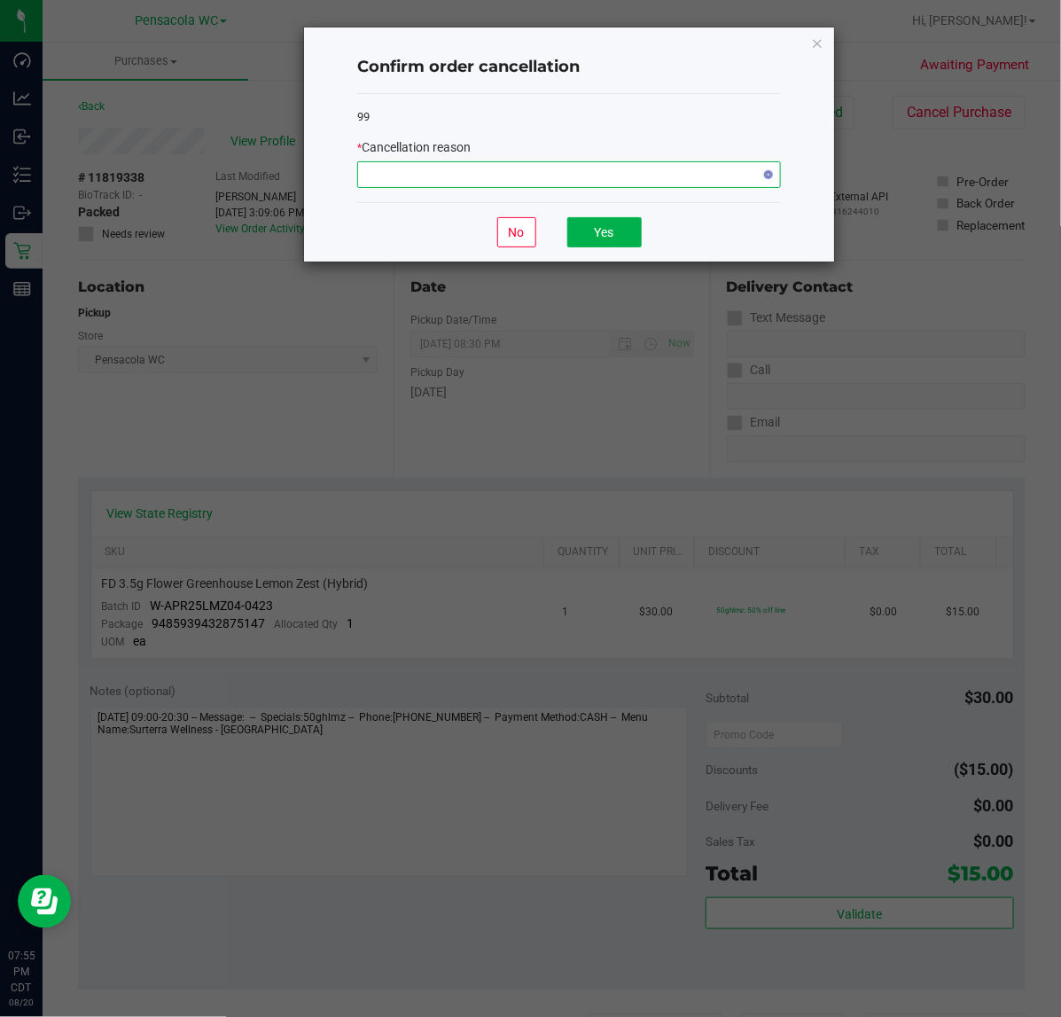
click at [635, 183] on span "NO DATA FOUND" at bounding box center [558, 174] width 400 height 25
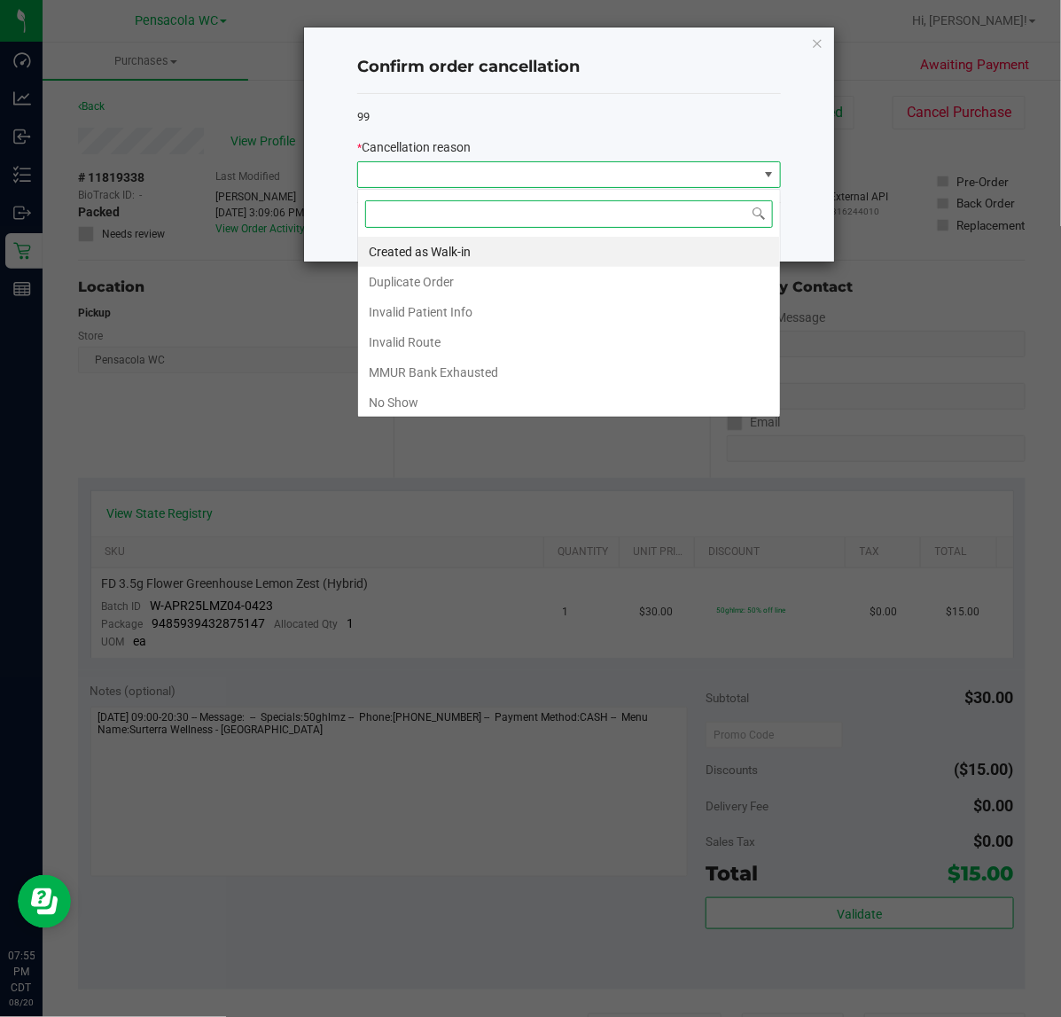
scroll to position [27, 423]
click at [439, 408] on li "No Show" at bounding box center [569, 402] width 422 height 30
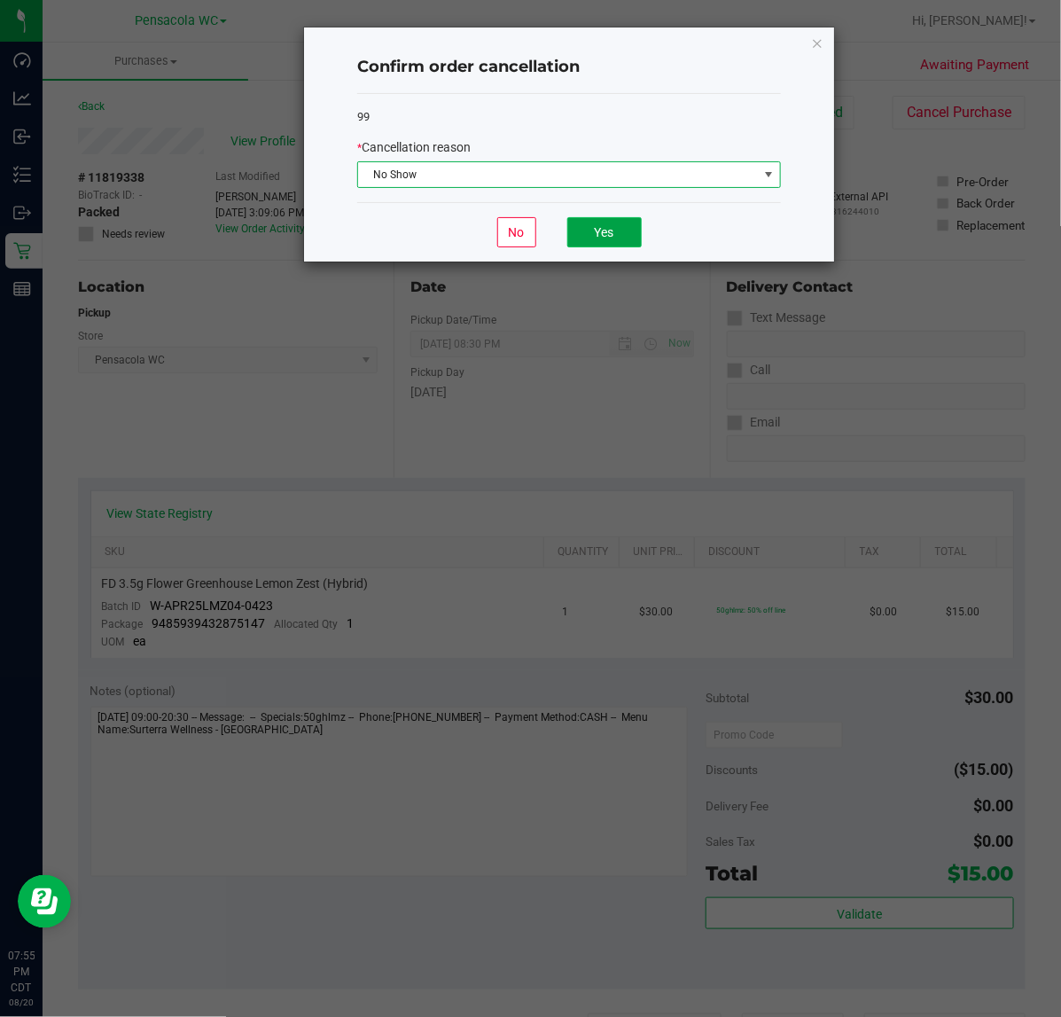
click at [622, 244] on button "Yes" at bounding box center [604, 232] width 74 height 30
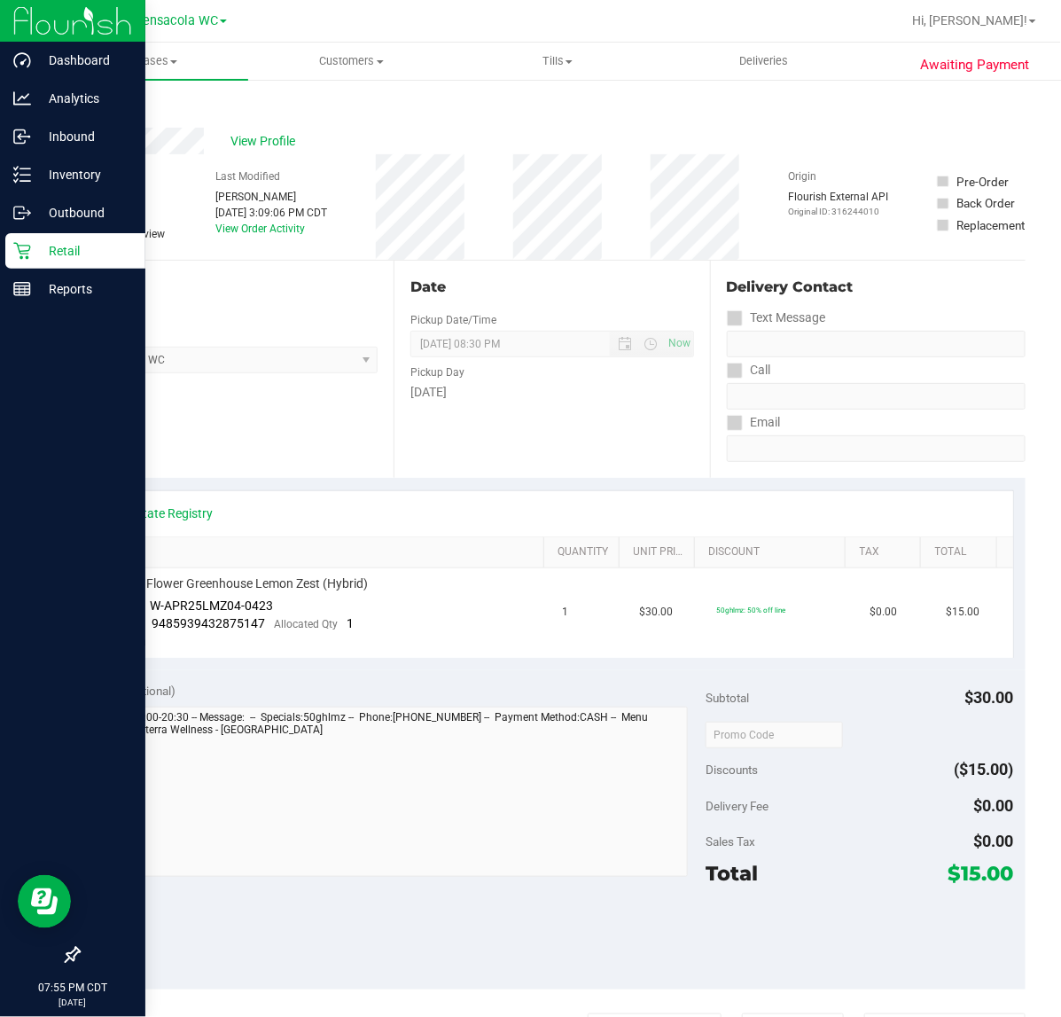
click at [0, 262] on link "Retail" at bounding box center [72, 252] width 145 height 38
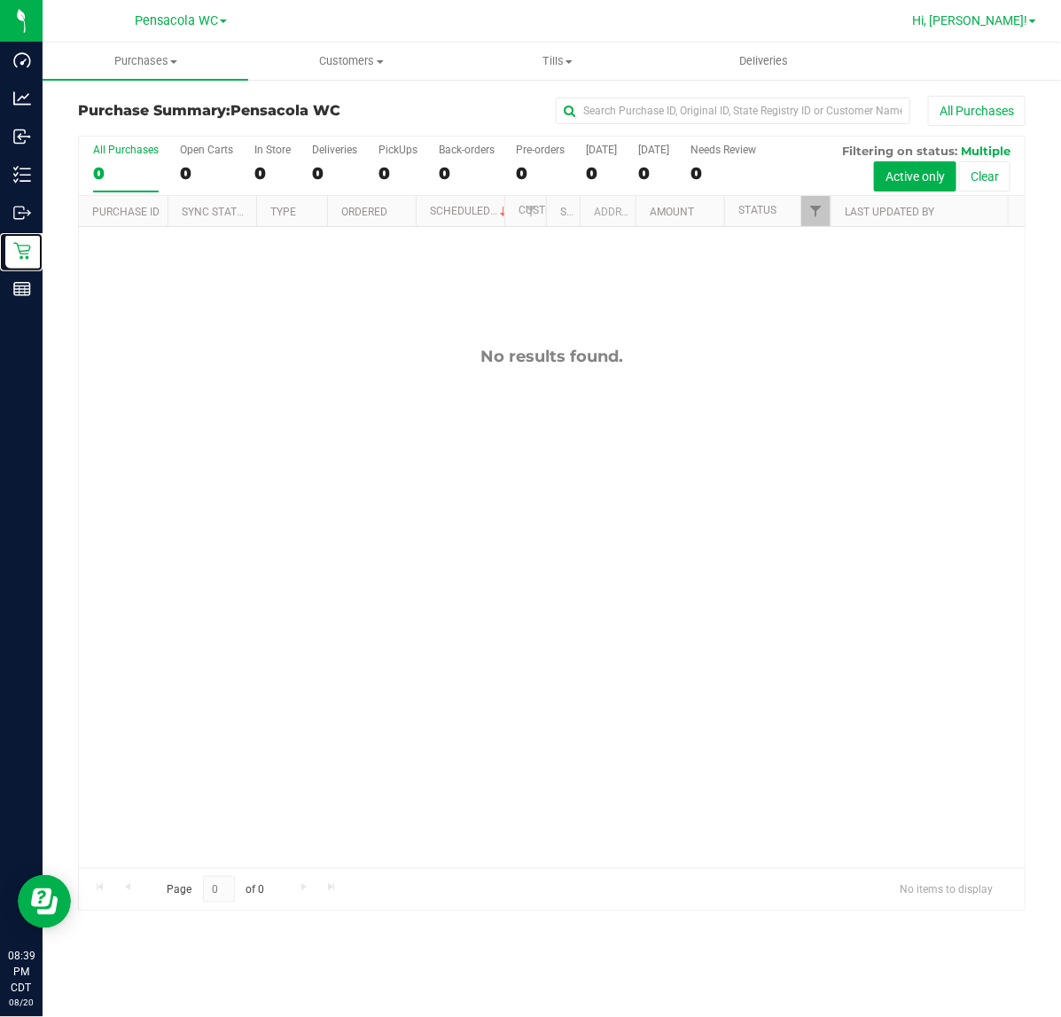
click at [980, 14] on span "Hi, [PERSON_NAME]!" at bounding box center [969, 20] width 115 height 14
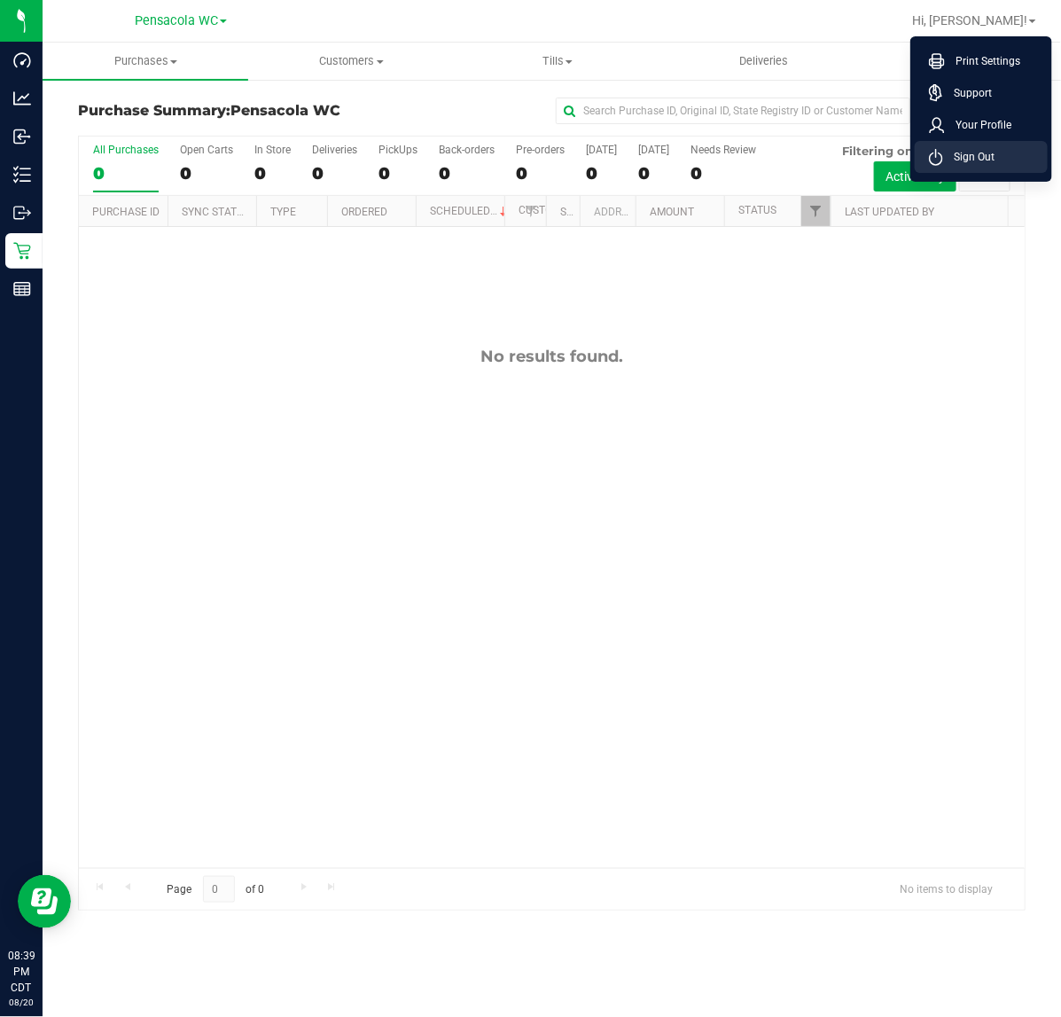
click at [963, 157] on span "Sign Out" at bounding box center [968, 157] width 51 height 18
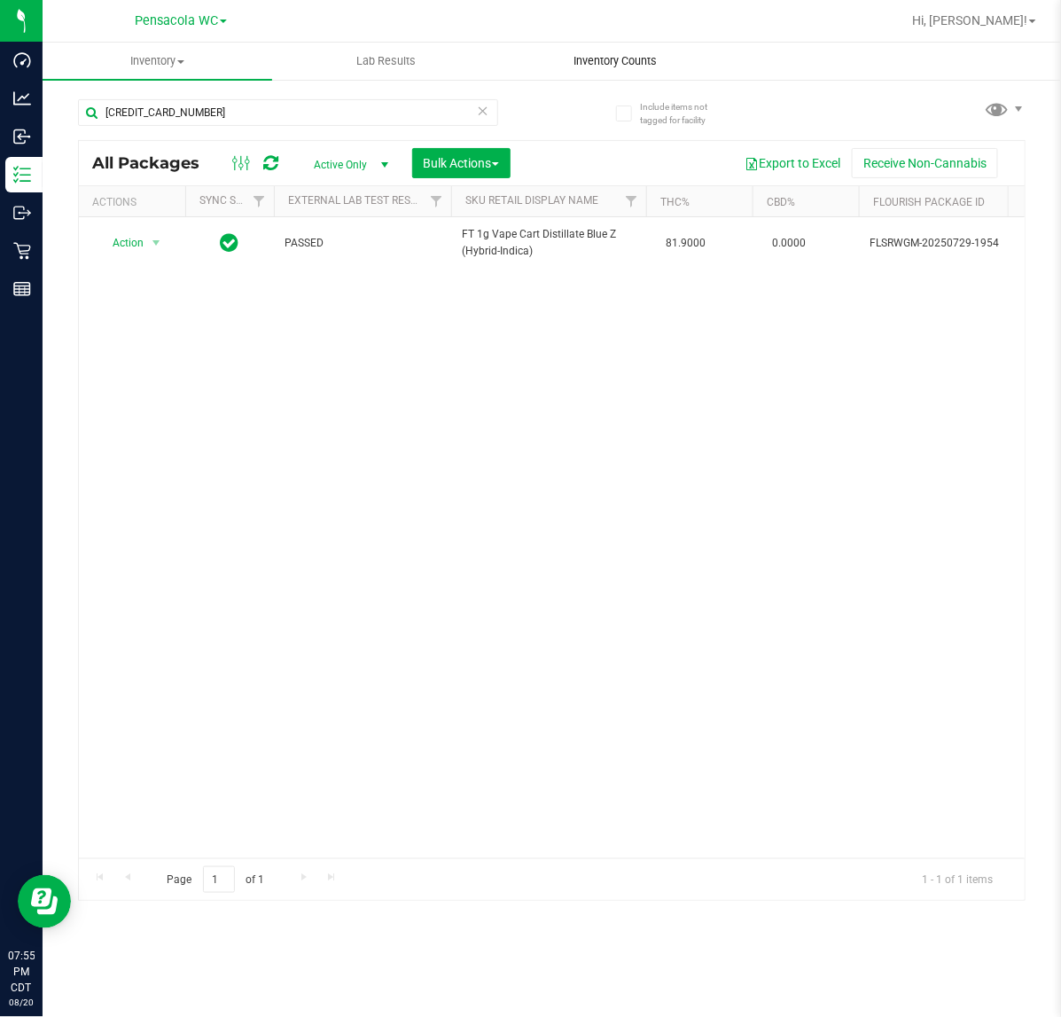
click at [648, 56] on span "Inventory Counts" at bounding box center [615, 61] width 131 height 16
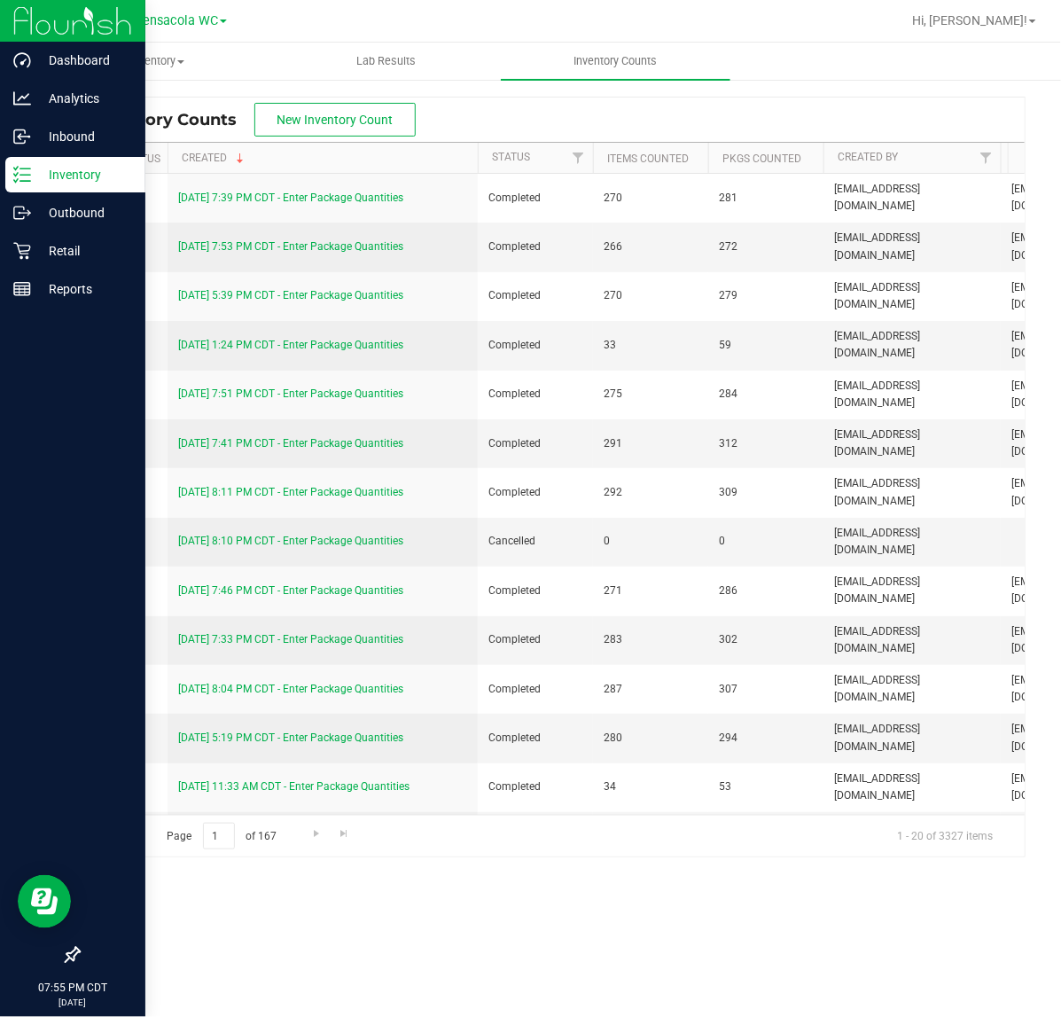
click at [18, 179] on icon at bounding box center [16, 180] width 4 height 3
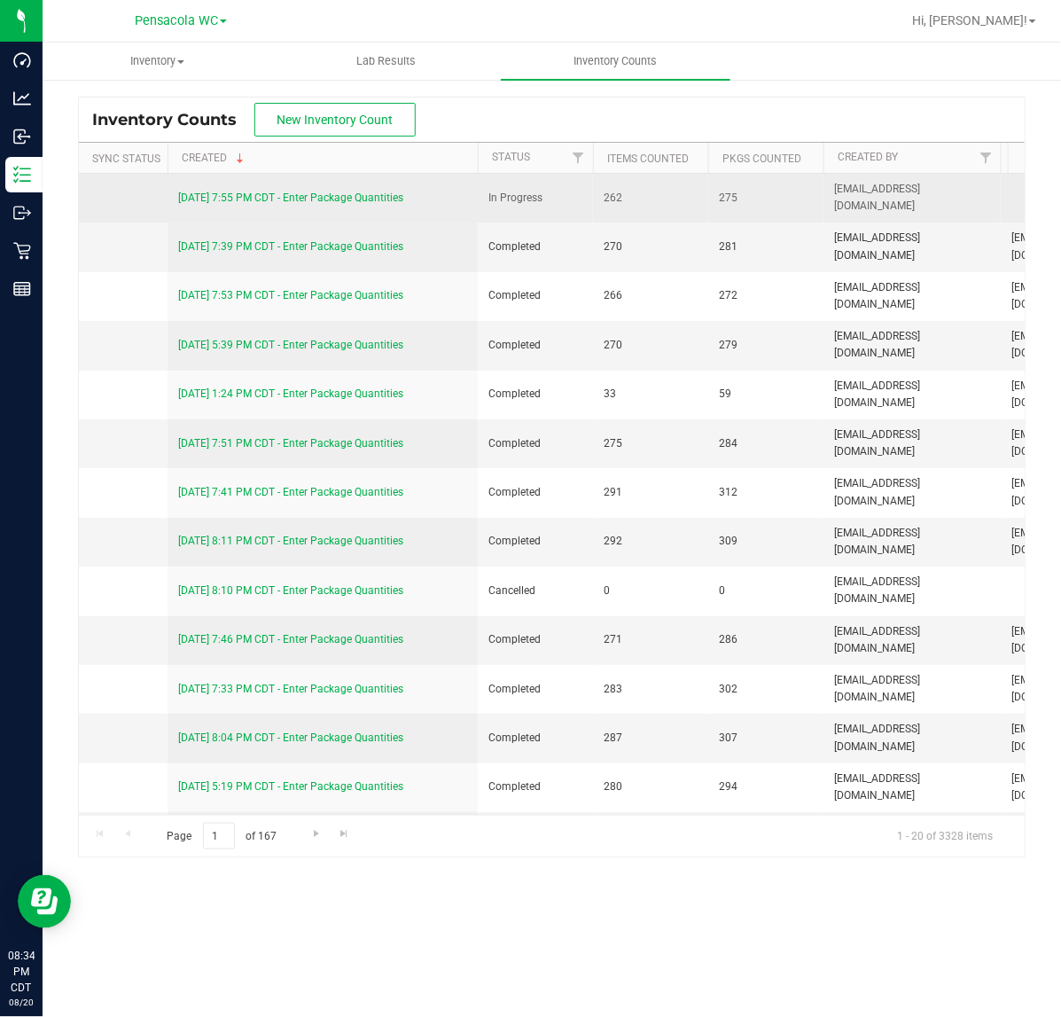
click at [331, 198] on link "8/20/25 7:55 PM CDT - Enter Package Quantities" at bounding box center [290, 197] width 225 height 12
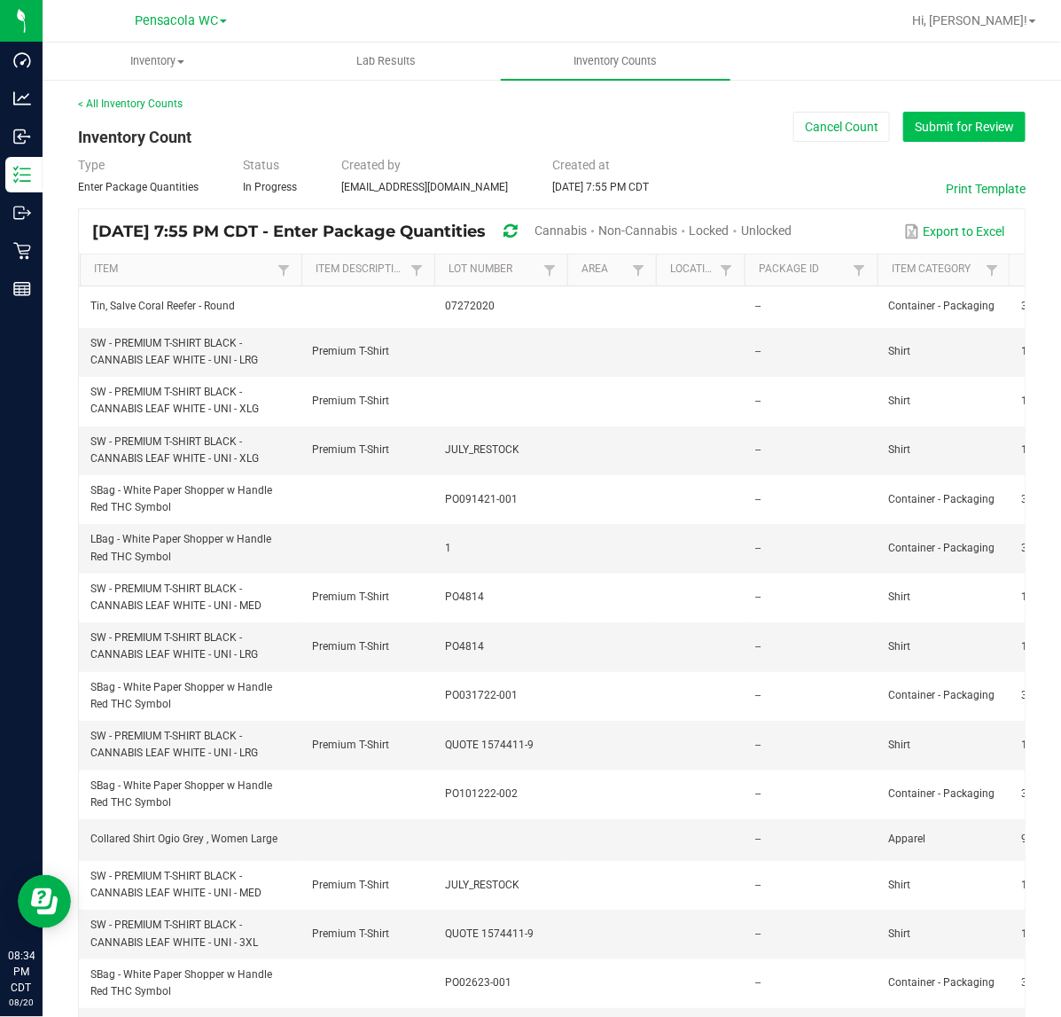
click at [950, 125] on button "Submit for Review" at bounding box center [964, 127] width 122 height 30
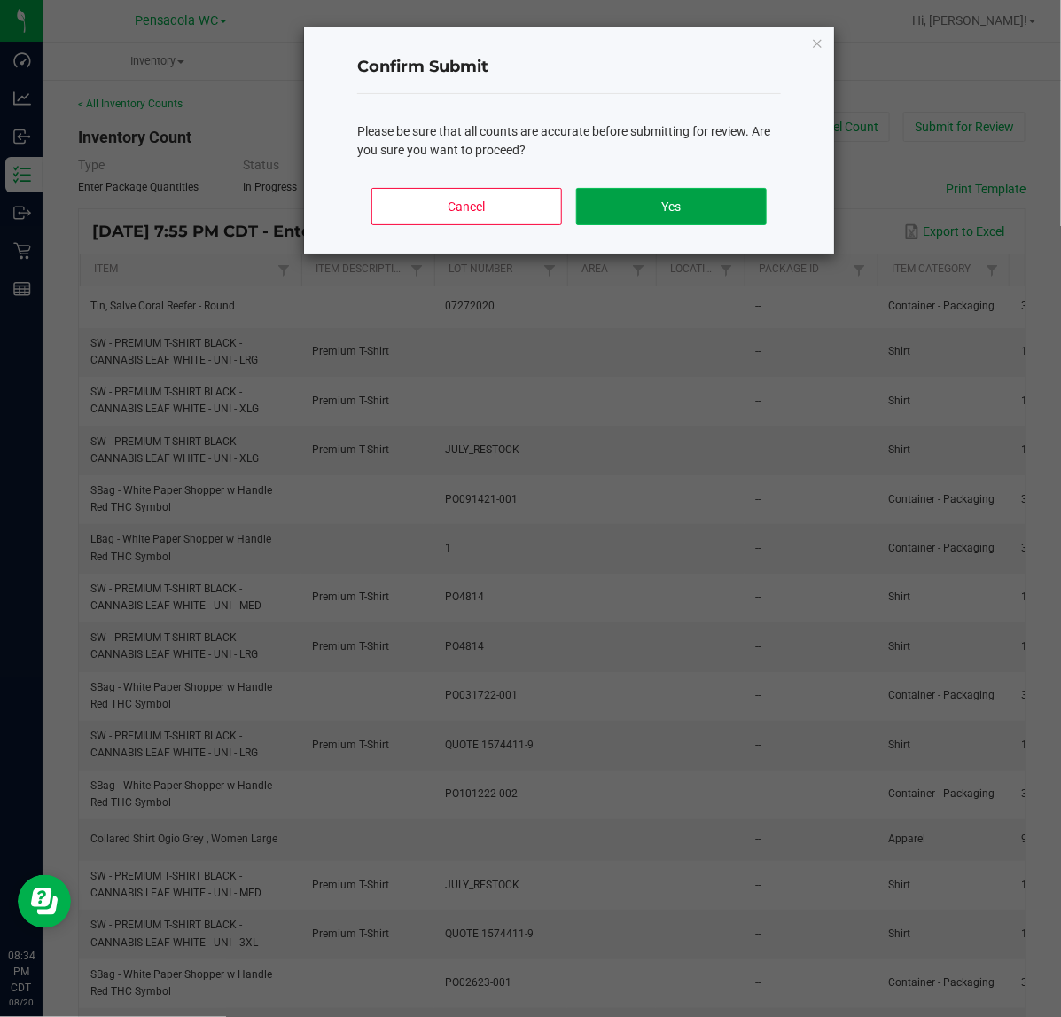
click at [687, 222] on button "Yes" at bounding box center [671, 206] width 191 height 37
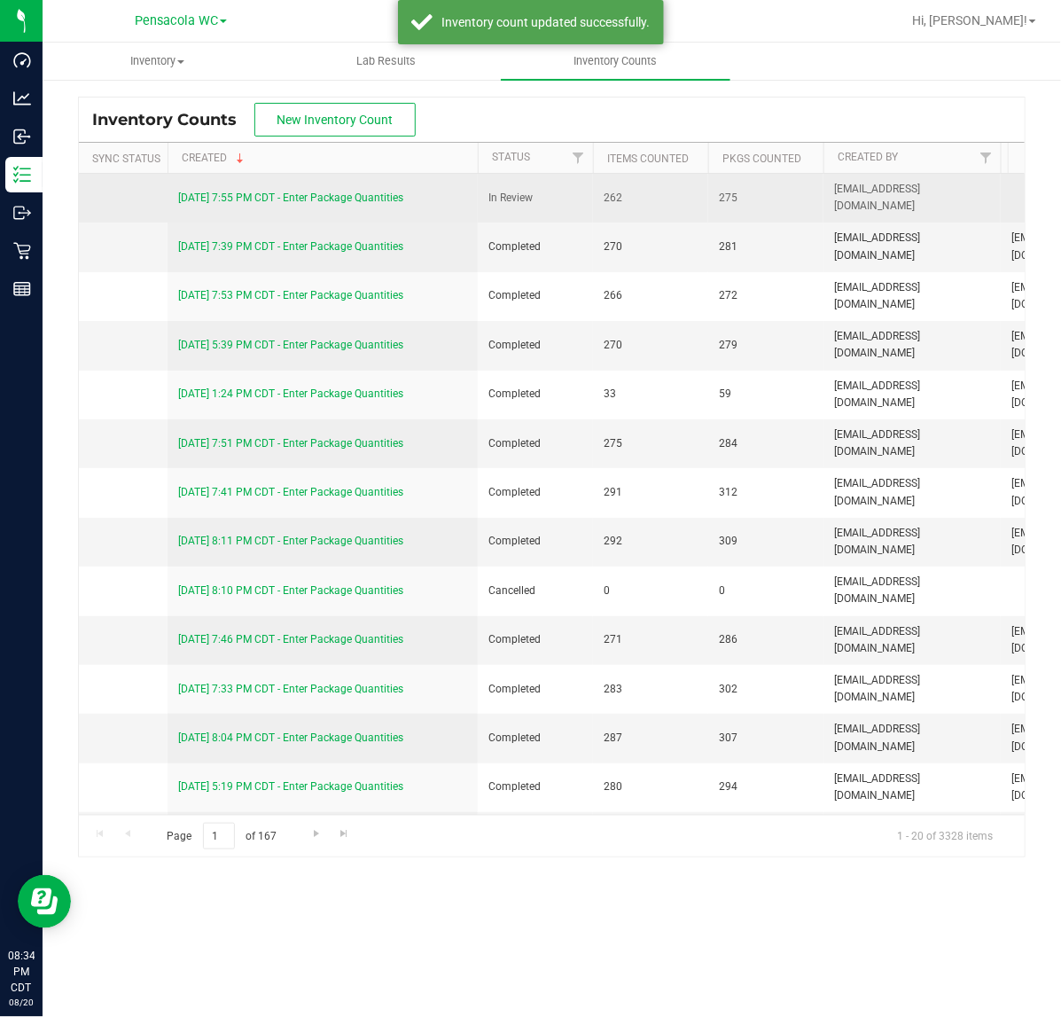
click at [371, 200] on link "8/20/25 7:55 PM CDT - Enter Package Quantities" at bounding box center [290, 197] width 225 height 12
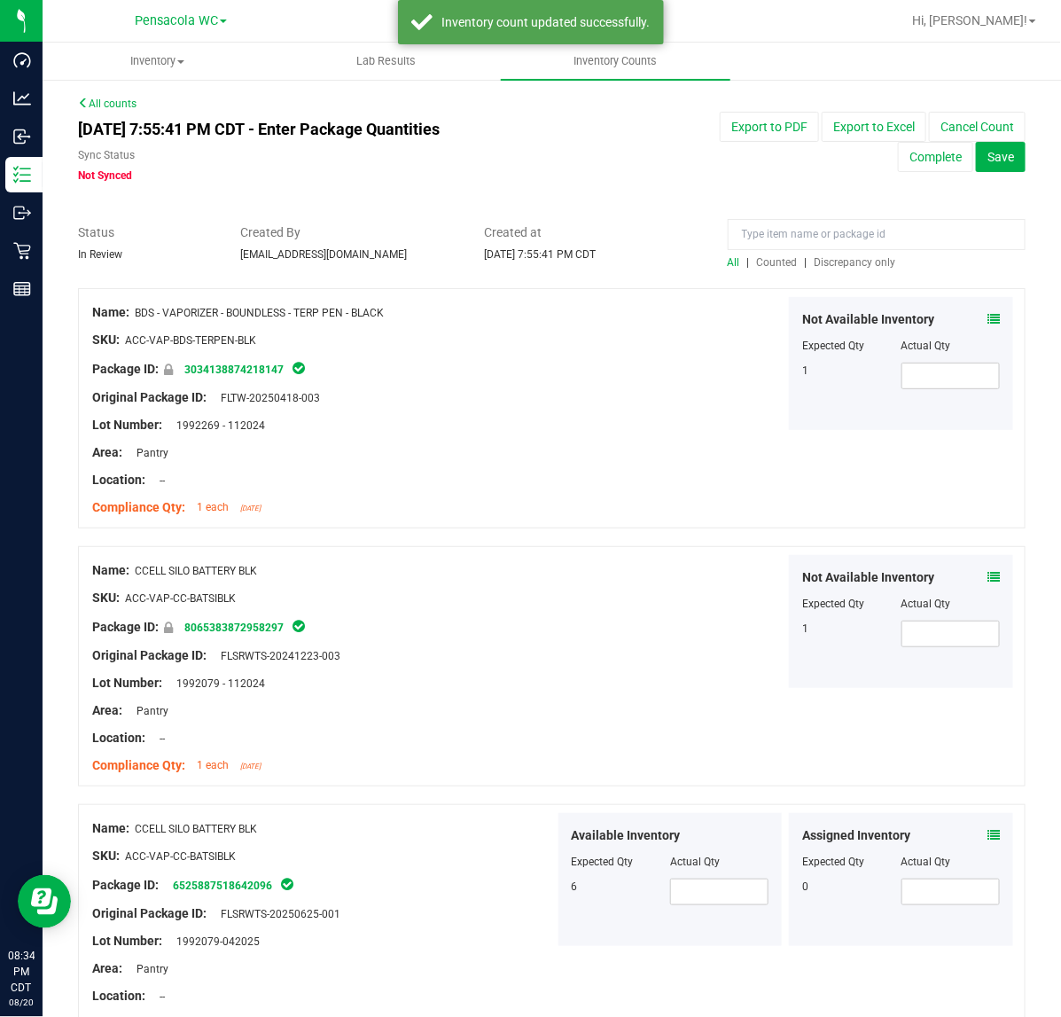
click at [852, 260] on span "Discrepancy only" at bounding box center [856, 262] width 82 height 12
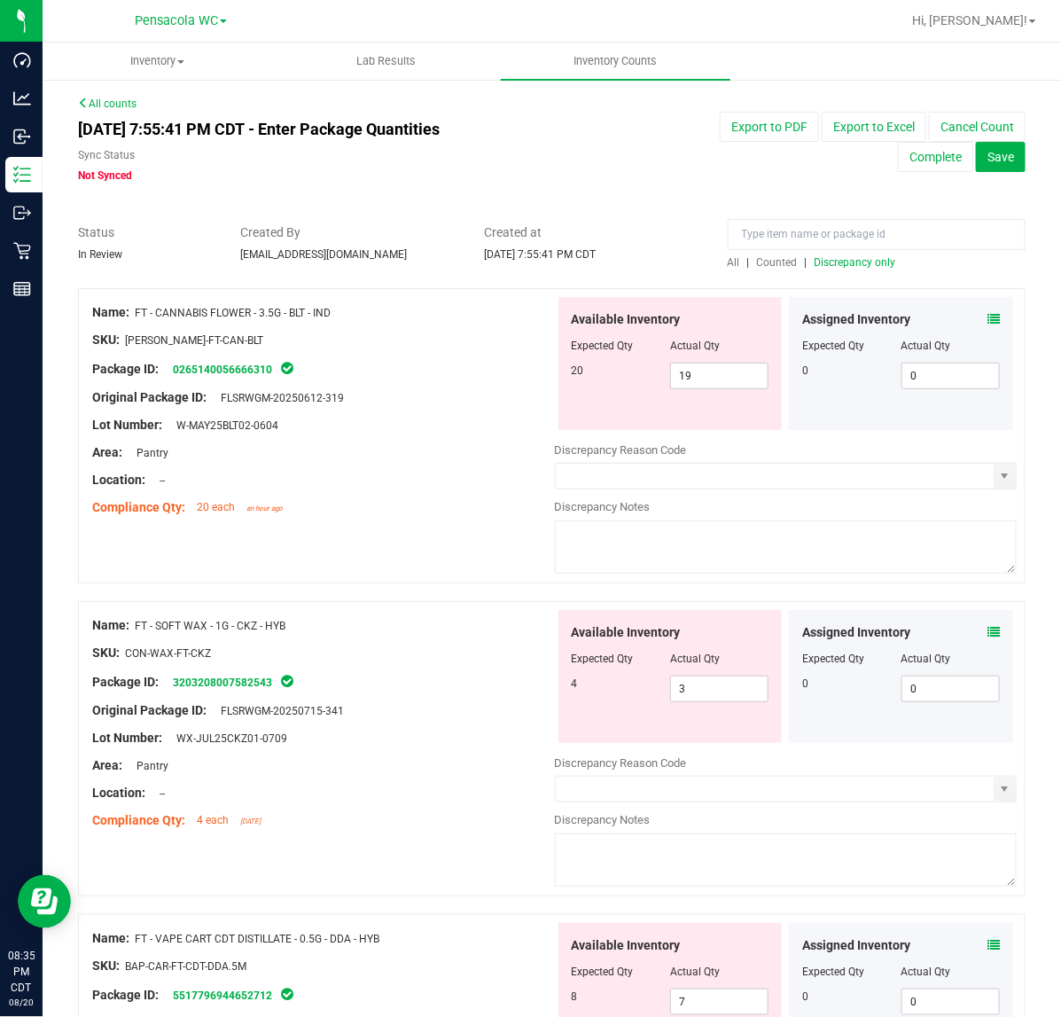
click at [987, 316] on icon at bounding box center [993, 319] width 12 height 12
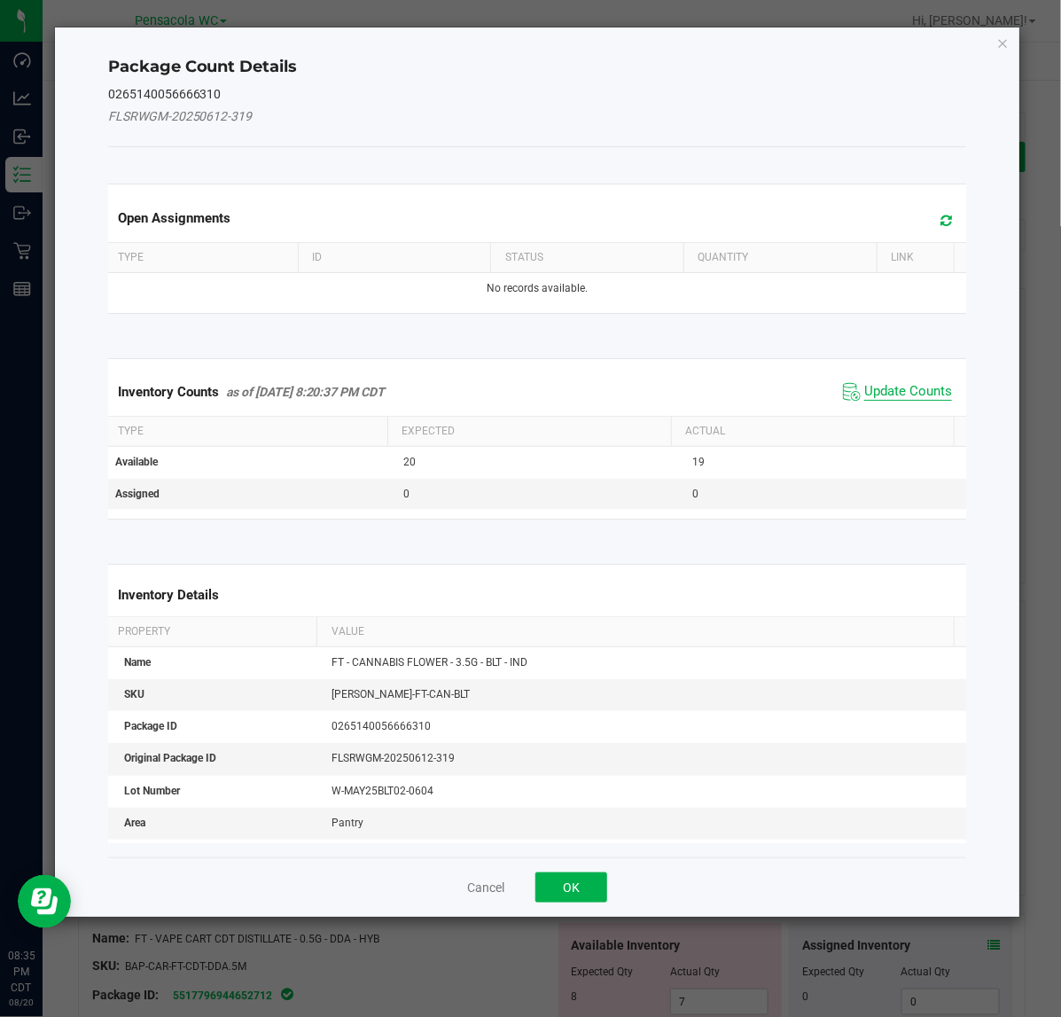
click at [901, 391] on span "Update Counts" at bounding box center [908, 392] width 88 height 18
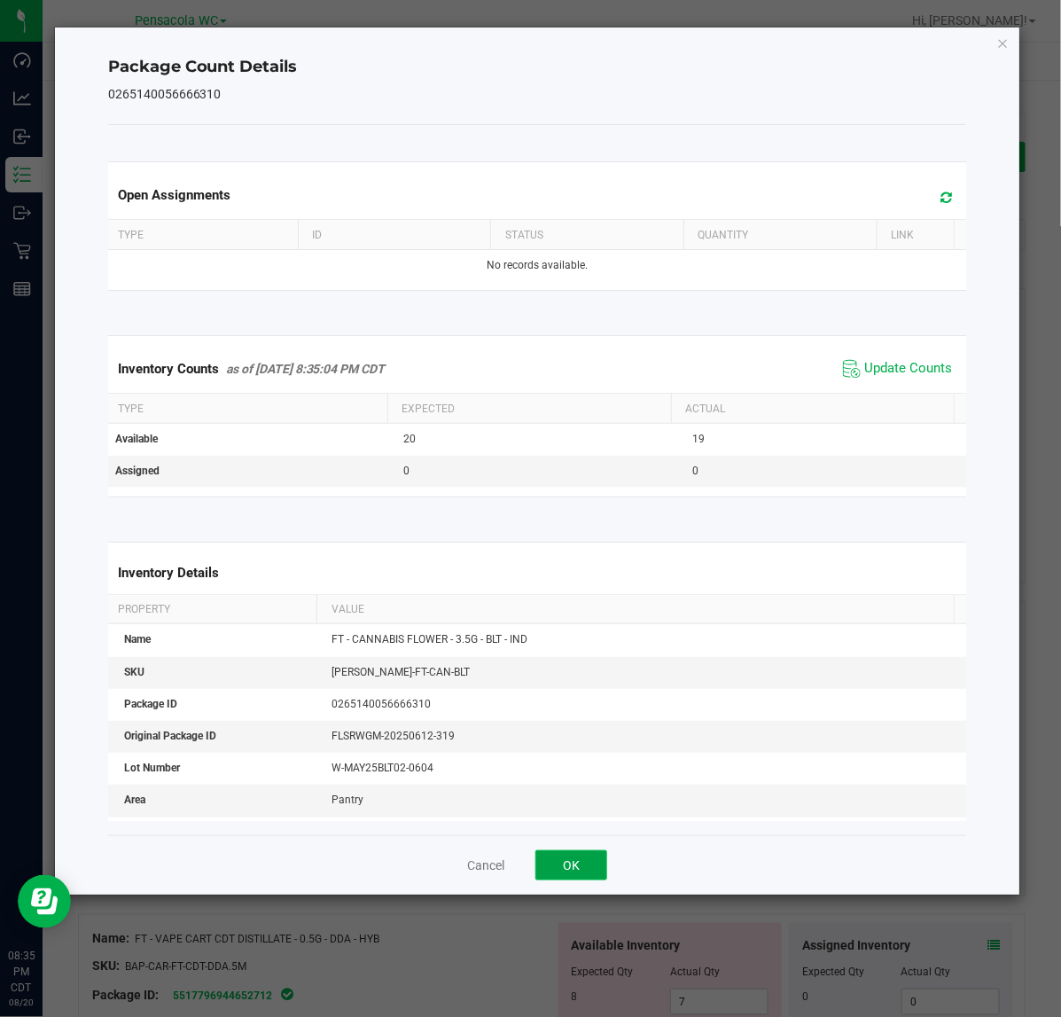
click at [585, 875] on button "OK" at bounding box center [571, 865] width 72 height 30
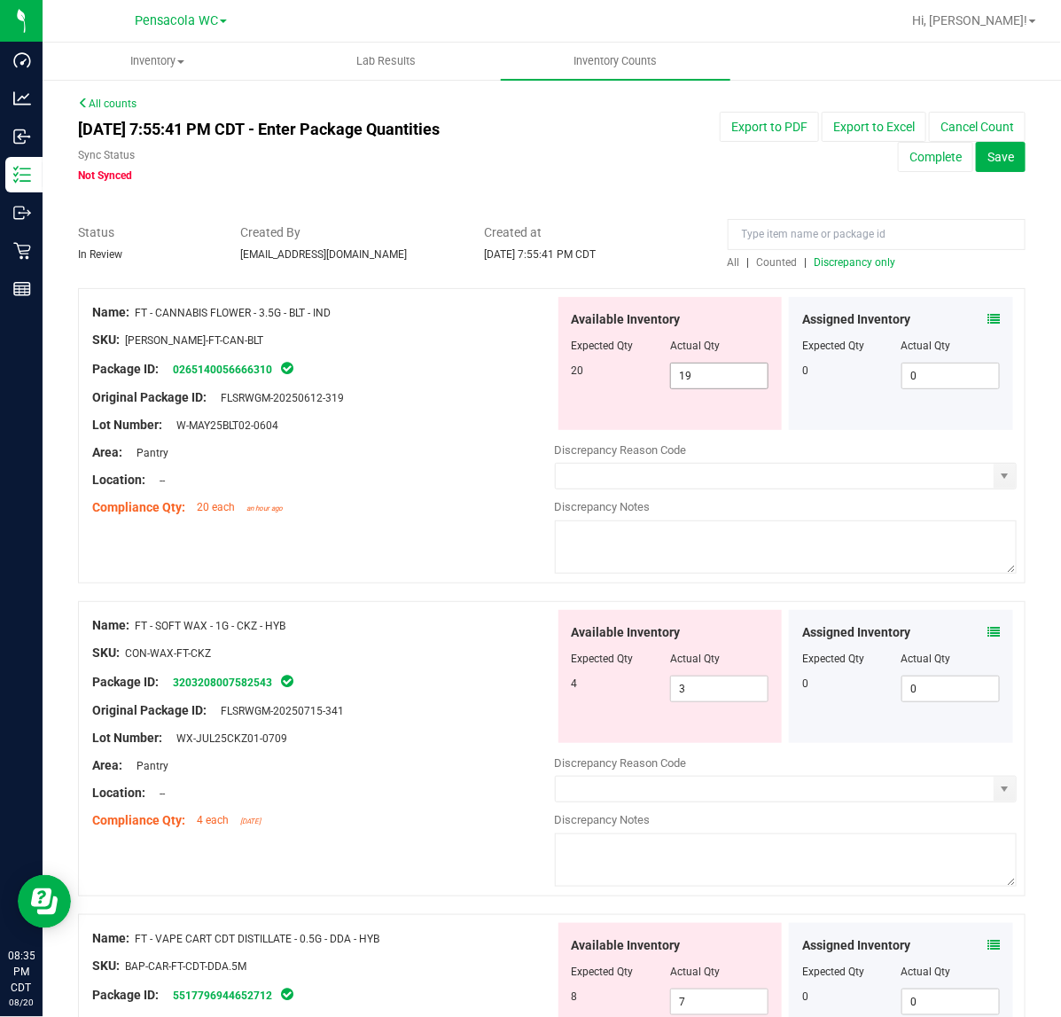
click at [710, 375] on input "19" at bounding box center [719, 375] width 97 height 25
type input "1"
type input "20"
click at [454, 435] on div at bounding box center [323, 438] width 463 height 9
type input "20"
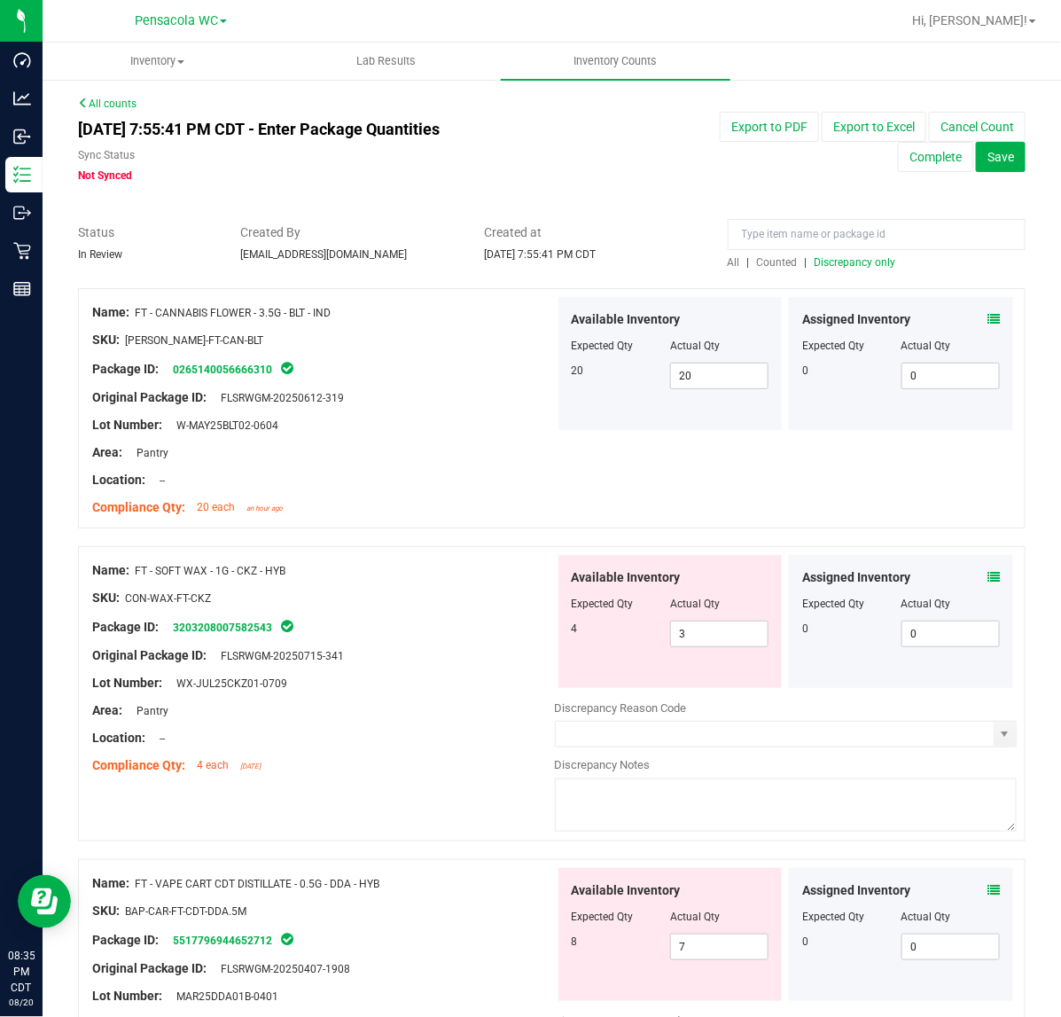
click at [873, 262] on span "Discrepancy only" at bounding box center [856, 262] width 82 height 12
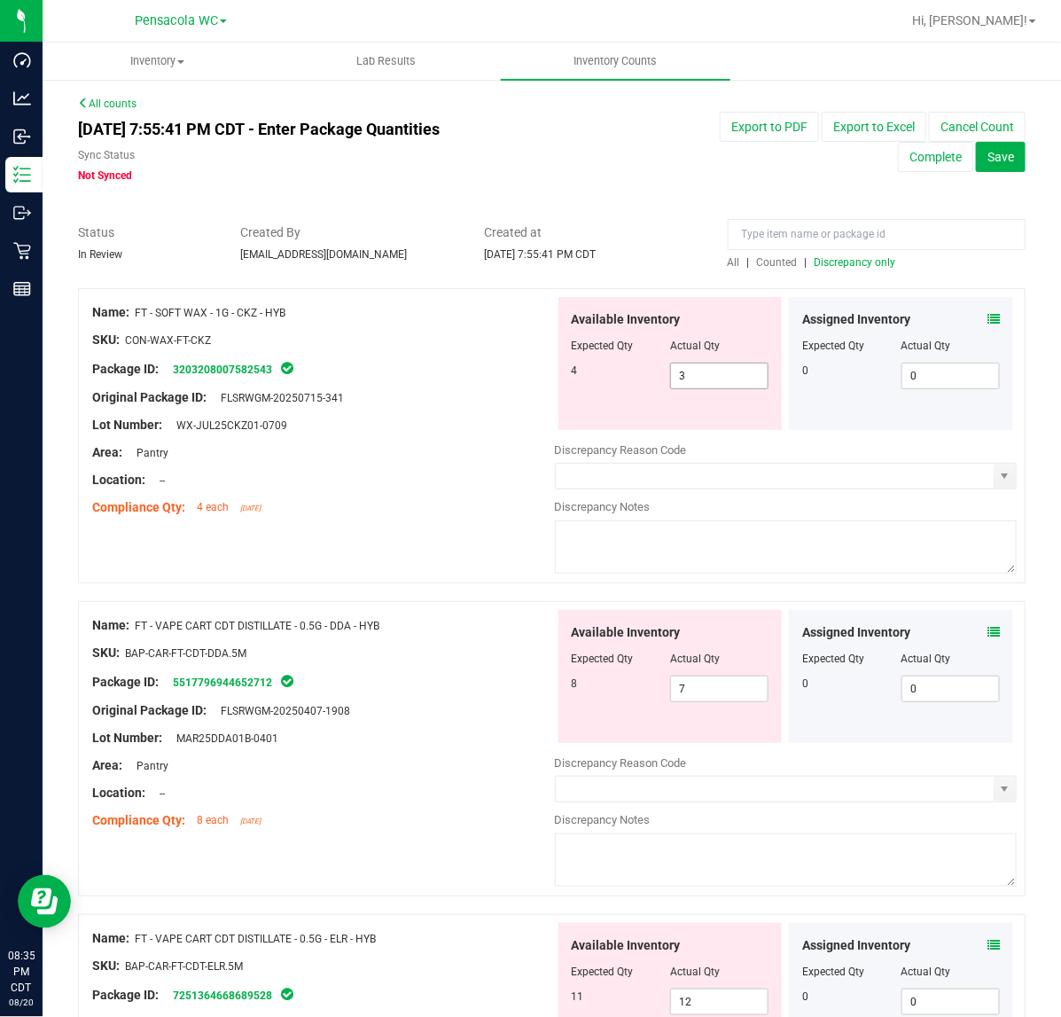
click at [729, 374] on input "3" at bounding box center [719, 375] width 97 height 25
type input "4"
click at [454, 382] on div at bounding box center [323, 383] width 463 height 9
type input "4"
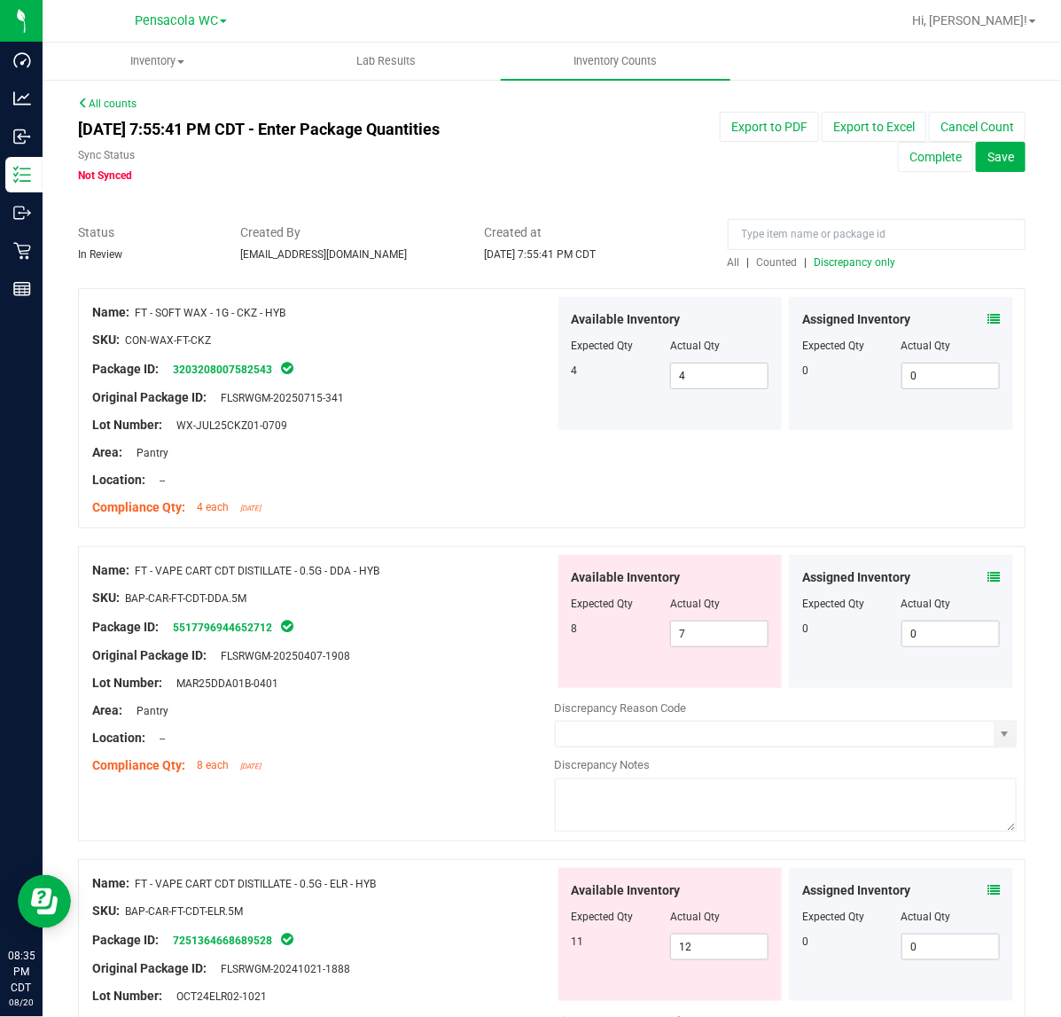
click at [870, 301] on div "Assigned Inventory Expected Qty Actual Qty 0 0 0" at bounding box center [901, 363] width 224 height 133
click at [865, 258] on span "Discrepancy only" at bounding box center [856, 262] width 82 height 12
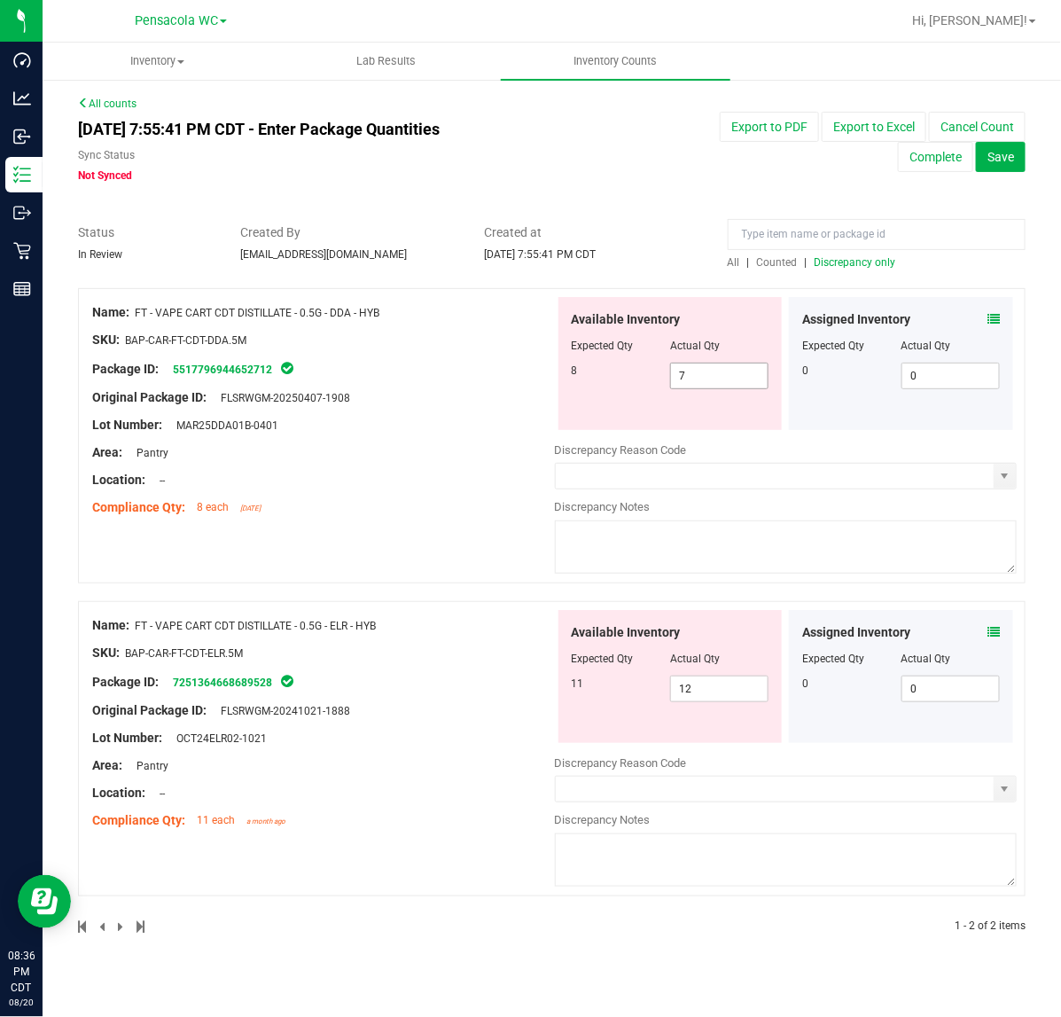
click at [741, 375] on input "7" at bounding box center [719, 375] width 97 height 25
type input "8"
click at [463, 444] on div "Area: Pantry" at bounding box center [323, 452] width 463 height 19
type input "8"
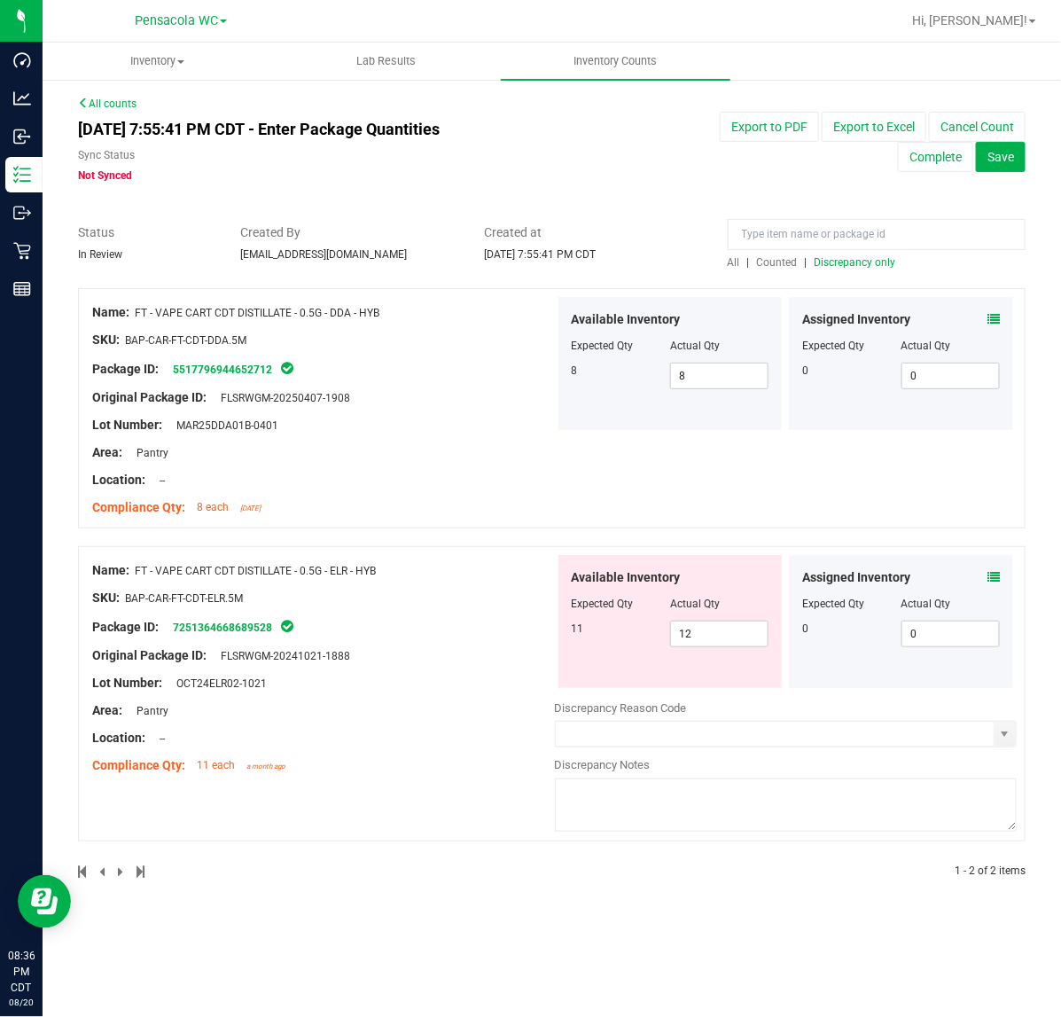
click at [882, 262] on span "Discrepancy only" at bounding box center [856, 262] width 82 height 12
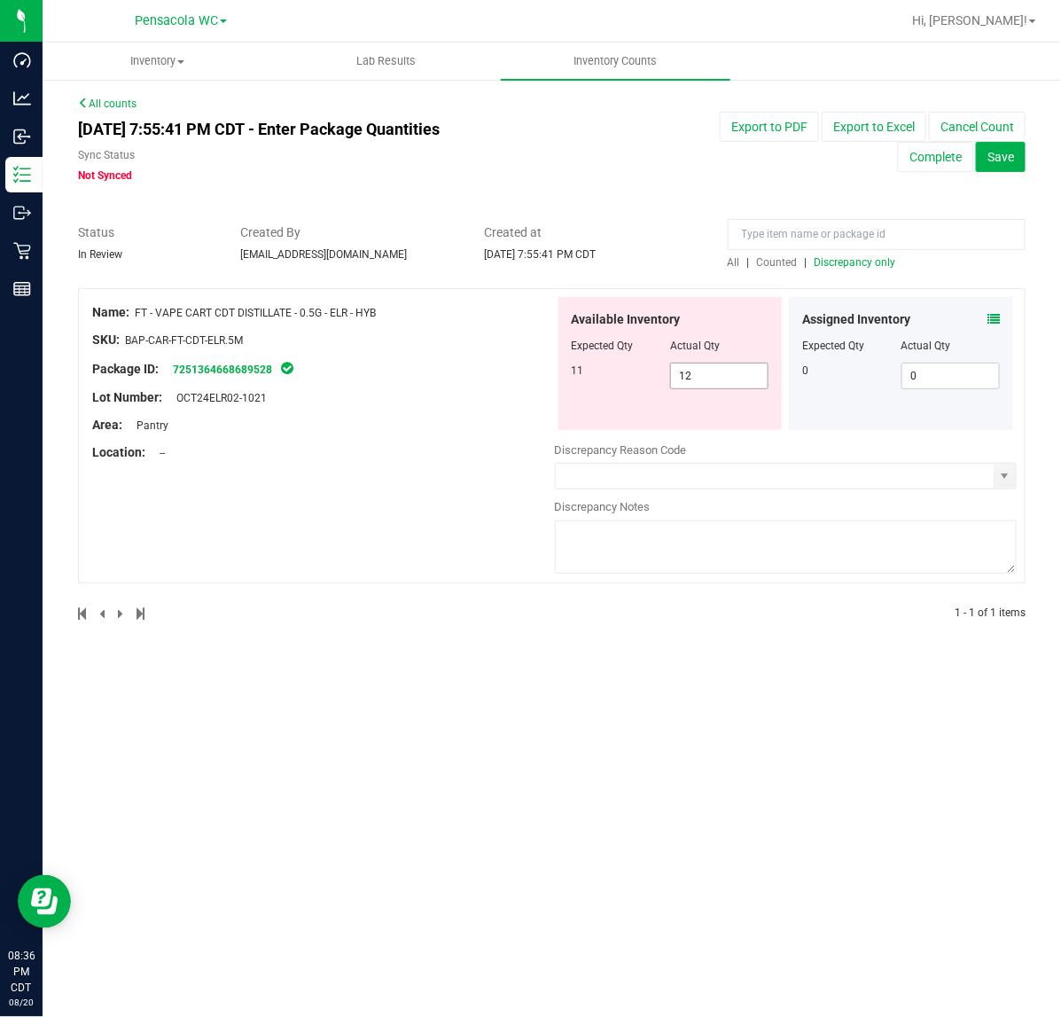
click at [727, 375] on input "12" at bounding box center [719, 375] width 97 height 25
type input "11"
click at [616, 696] on div "Inventory All packages All inventory Waste log Create inventory Lab Results Inv…" at bounding box center [552, 530] width 1019 height 974
type input "11"
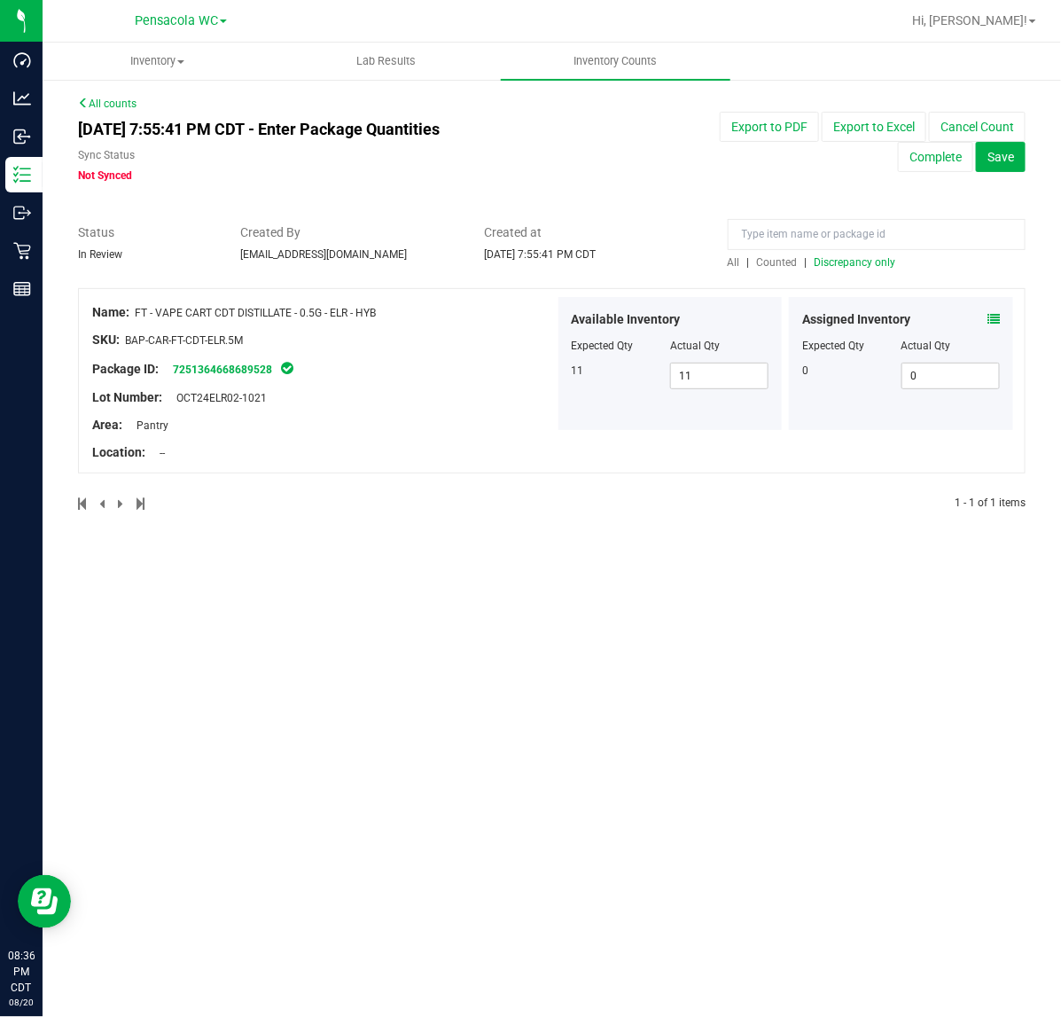
click at [870, 258] on span "Discrepancy only" at bounding box center [856, 262] width 82 height 12
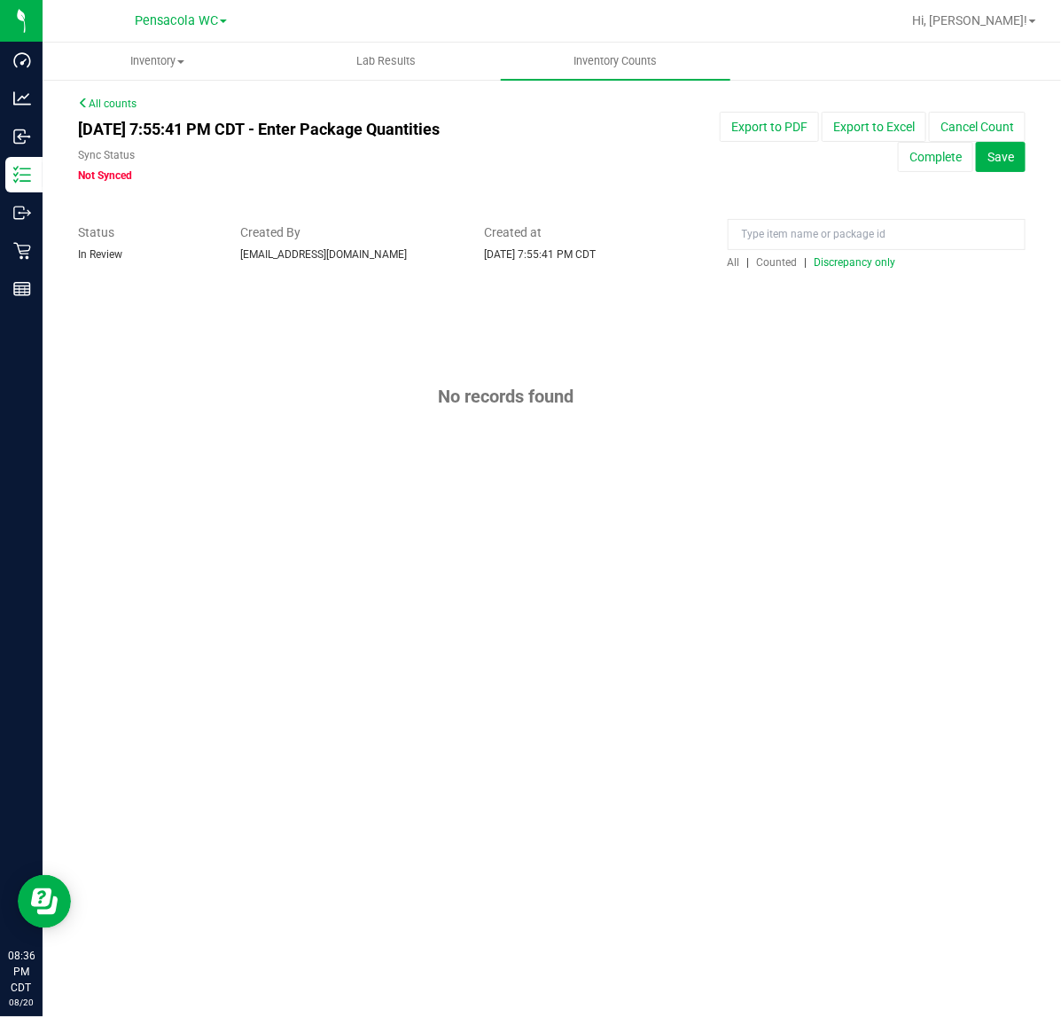
click at [776, 262] on span "Counted" at bounding box center [777, 262] width 41 height 12
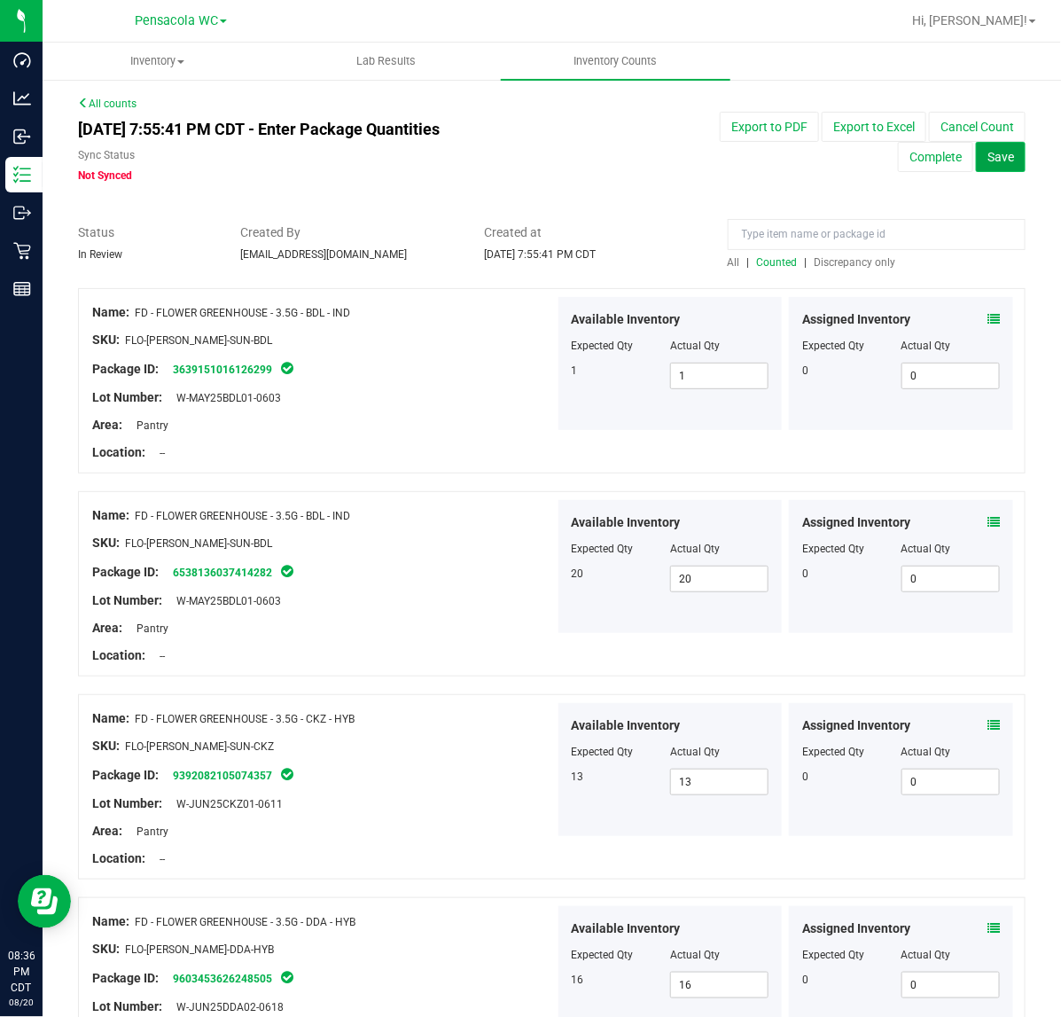
click at [988, 164] on span "Save" at bounding box center [1000, 157] width 27 height 14
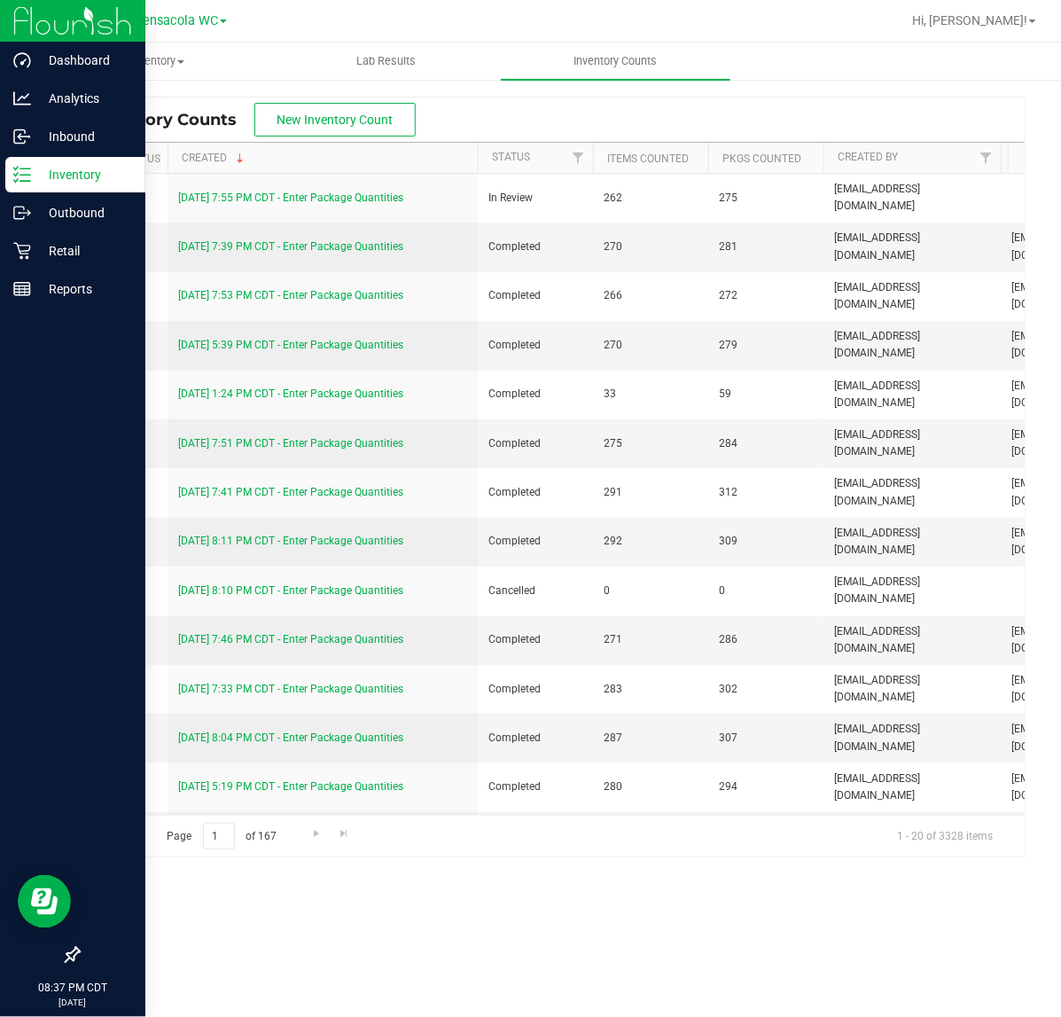
click at [20, 182] on icon at bounding box center [22, 175] width 18 height 18
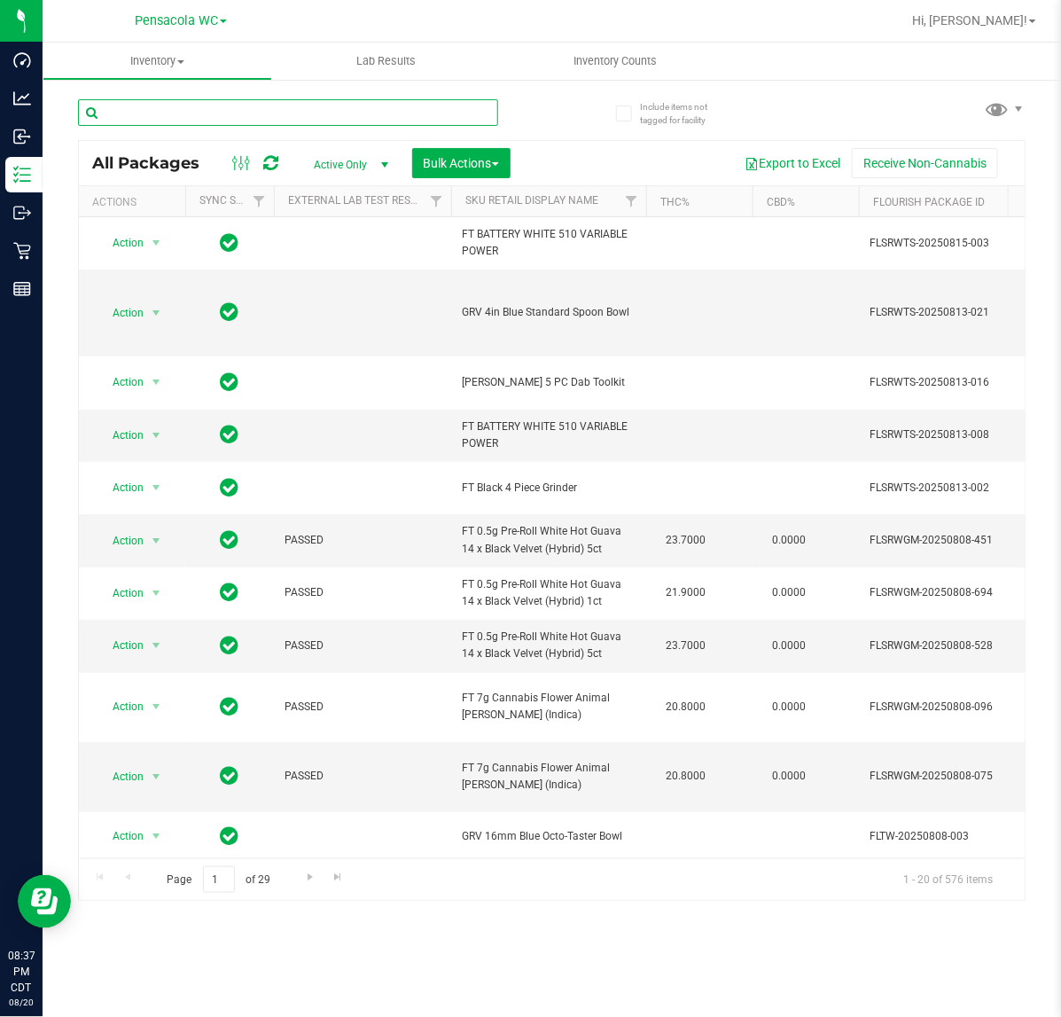
click at [443, 107] on input "text" at bounding box center [288, 112] width 420 height 27
type input "6427893948383910"
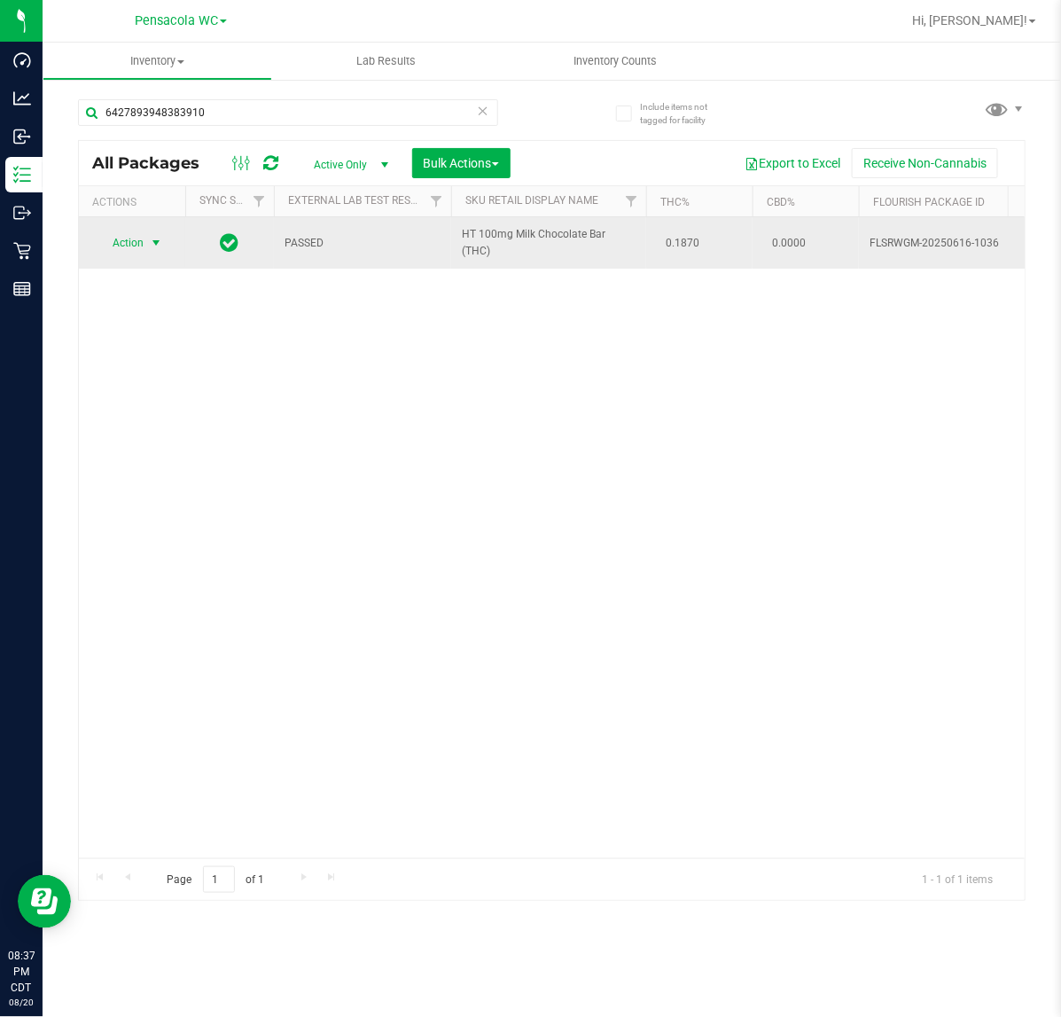
click at [156, 240] on span "select" at bounding box center [156, 243] width 14 height 14
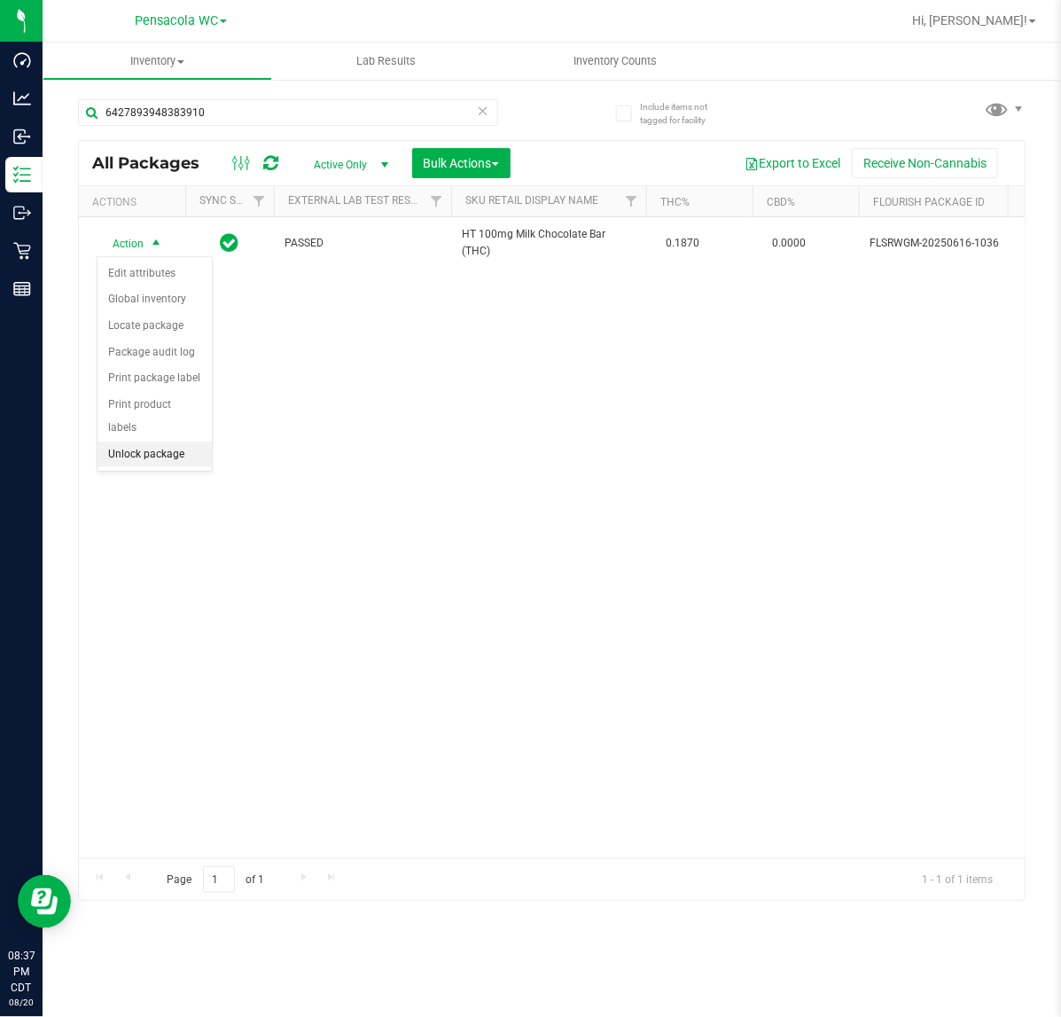
click at [173, 441] on li "Unlock package" at bounding box center [155, 454] width 114 height 27
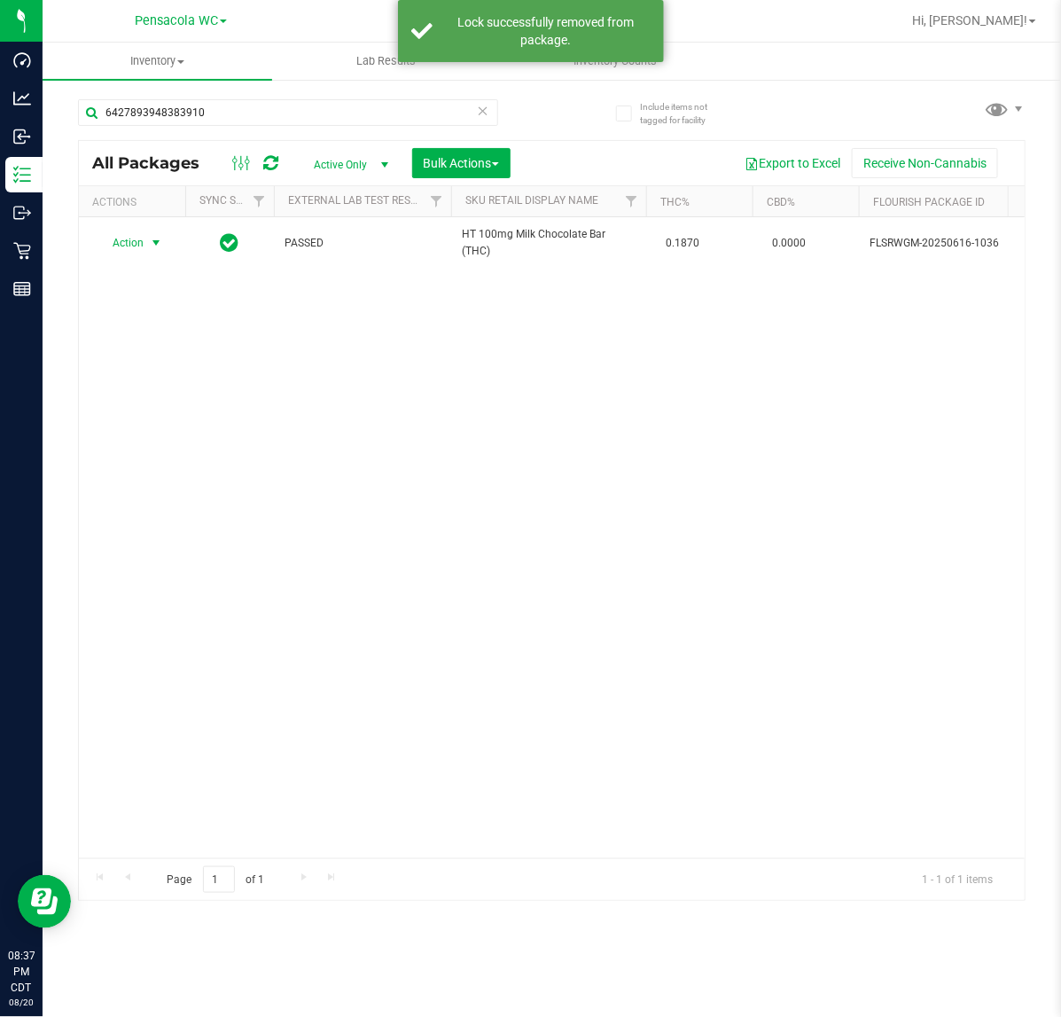
click at [124, 245] on span "Action" at bounding box center [121, 242] width 48 height 25
click at [166, 459] on li "Print package label" at bounding box center [166, 458] width 137 height 27
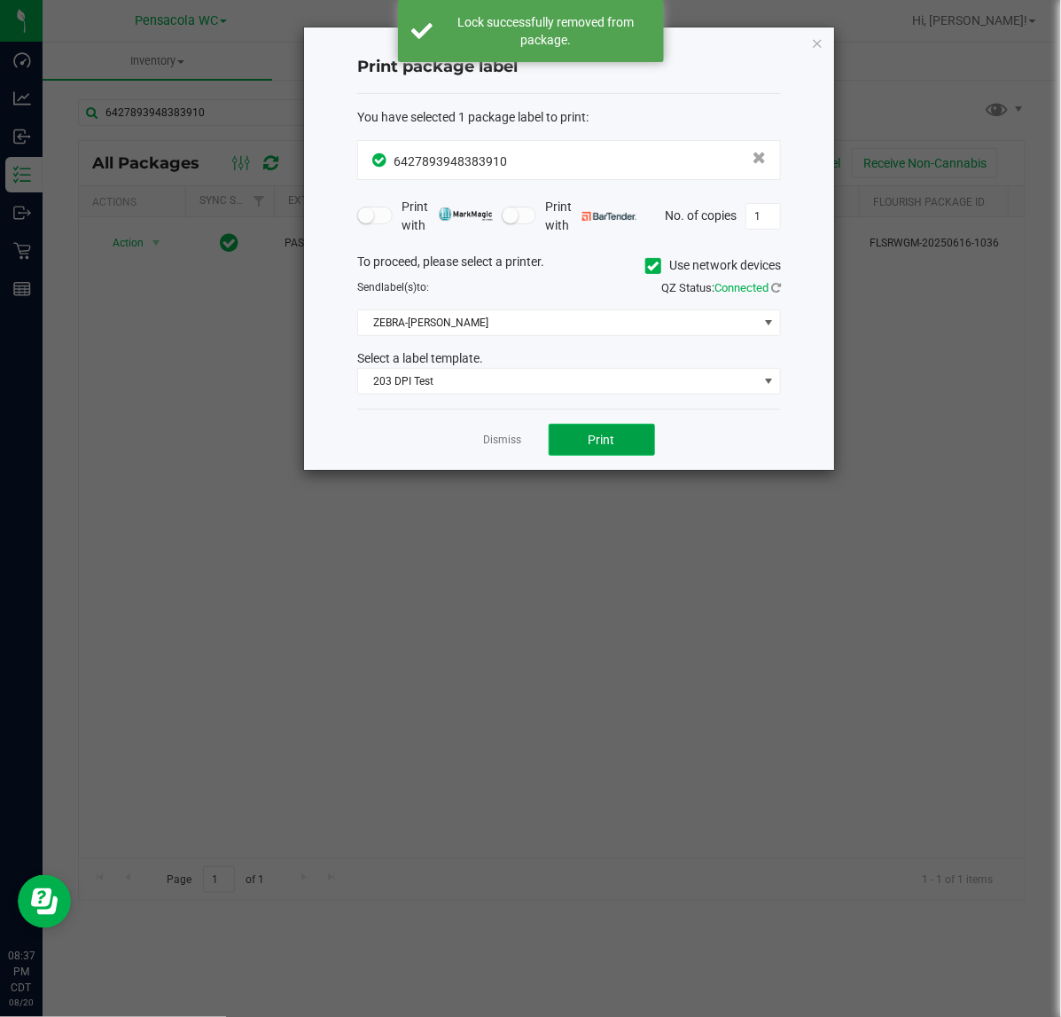
click at [628, 444] on button "Print" at bounding box center [602, 440] width 106 height 32
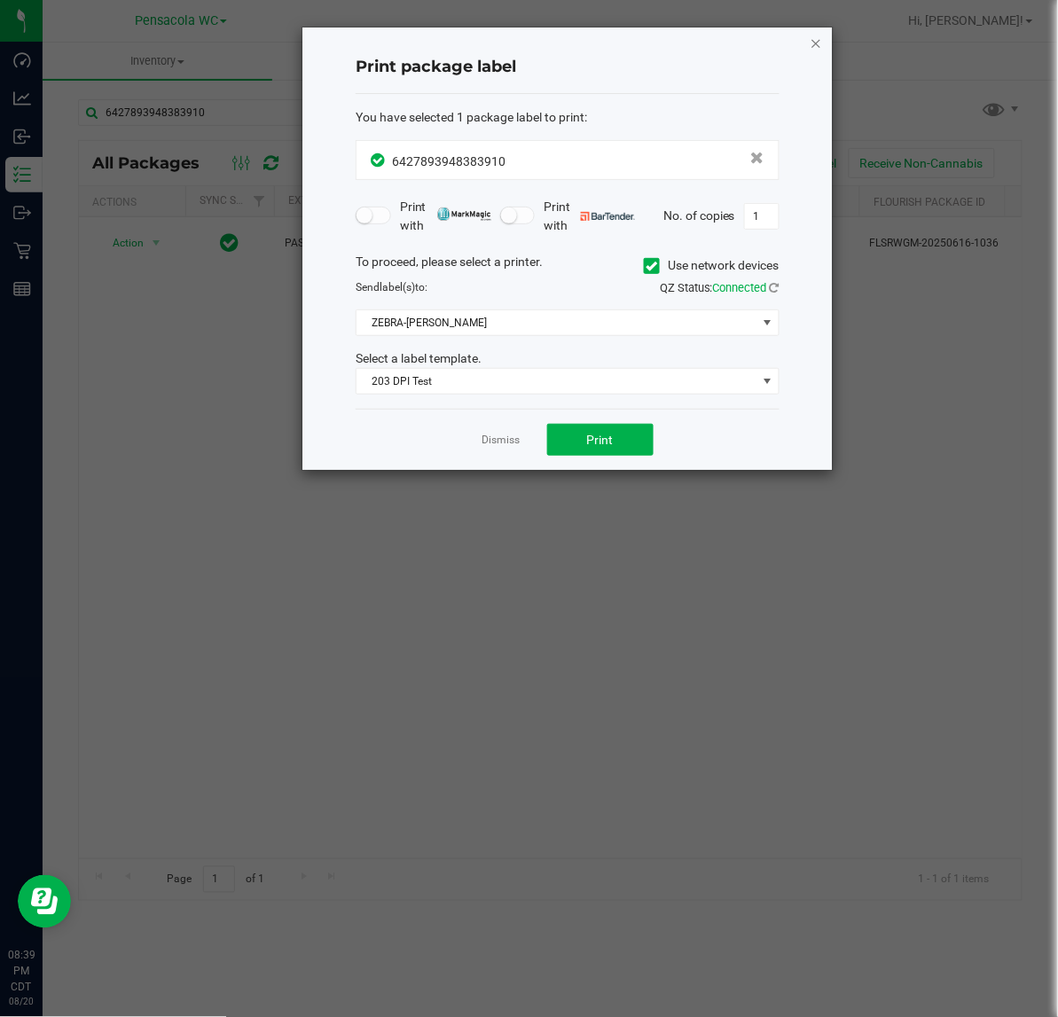
click at [816, 42] on icon "button" at bounding box center [815, 42] width 12 height 21
